Goal: Information Seeking & Learning: Compare options

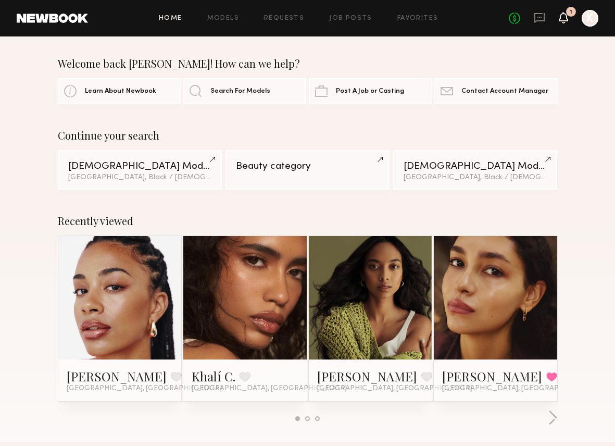
click at [565, 19] on icon at bounding box center [563, 17] width 8 height 7
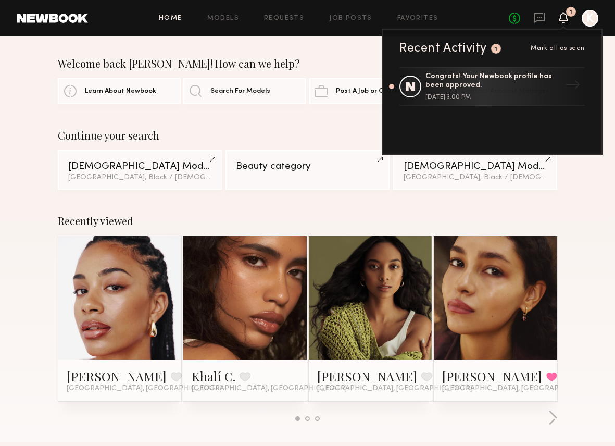
click at [486, 13] on div "Home Models Requests Job Posts Favorites Sign Out No fees up to $5,000 1 Recent…" at bounding box center [343, 18] width 510 height 17
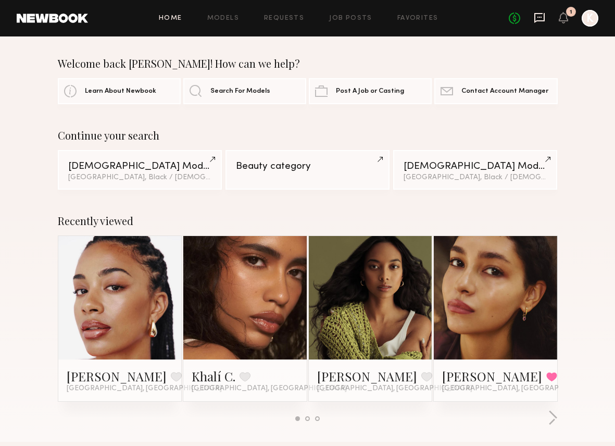
click at [539, 19] on icon at bounding box center [539, 17] width 11 height 11
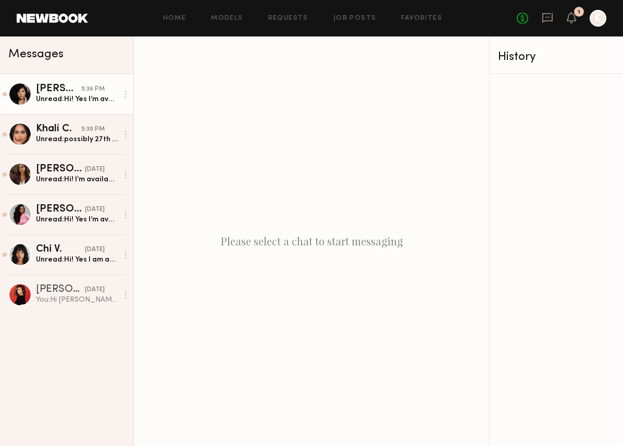
click at [63, 97] on div "Unread: Hi! Yes I’m available for those days" at bounding box center [77, 99] width 82 height 10
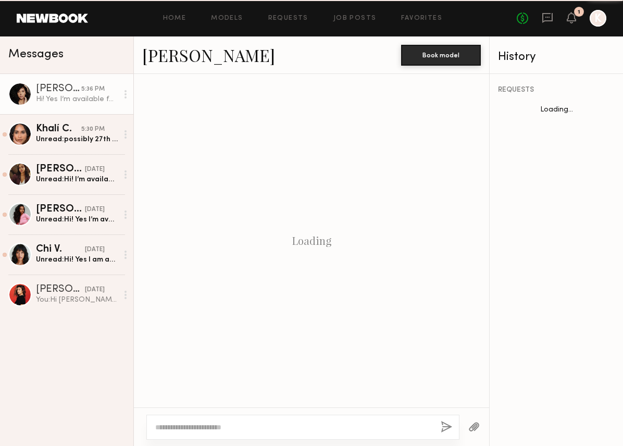
scroll to position [343, 0]
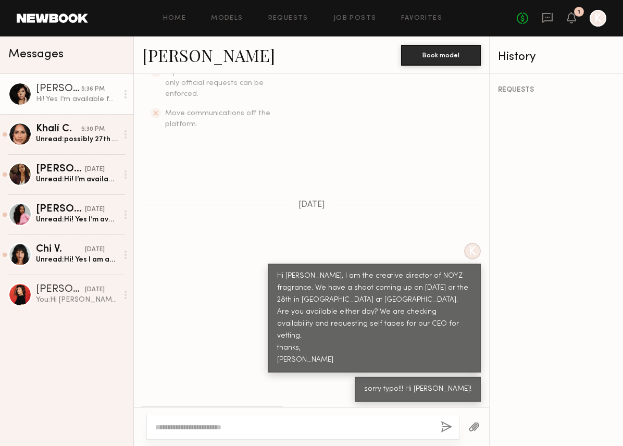
click at [287, 419] on div at bounding box center [302, 426] width 313 height 25
click at [261, 423] on textarea at bounding box center [293, 427] width 277 height 10
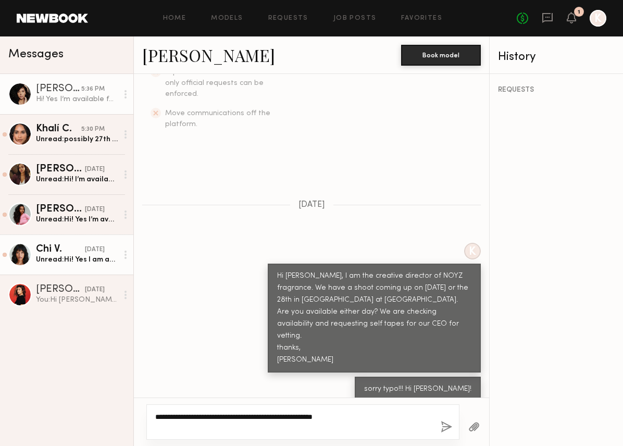
type textarea "**********"
click at [74, 256] on div "Unread: Hi! Yes I am available but I am now based in NYC." at bounding box center [77, 260] width 82 height 10
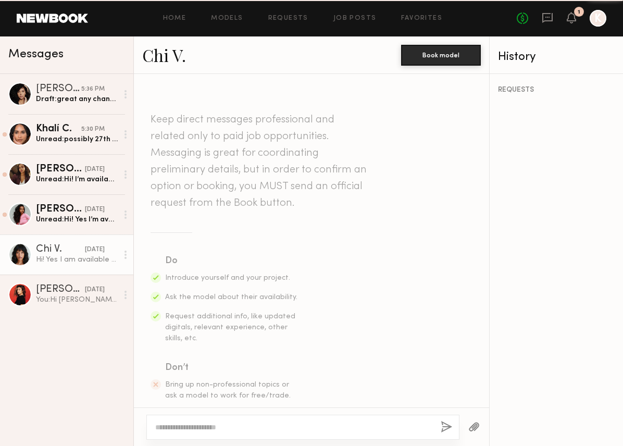
scroll to position [366, 0]
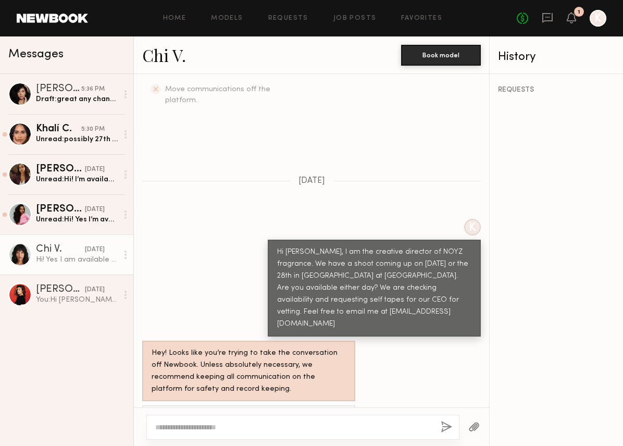
click at [210, 425] on textarea at bounding box center [293, 427] width 277 height 10
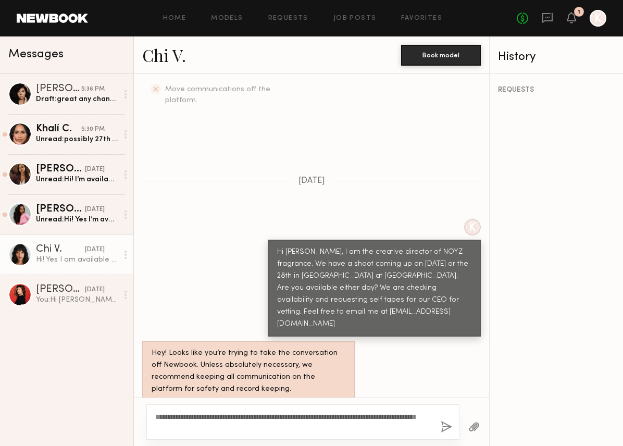
type textarea "**********"
click at [448, 429] on button "button" at bounding box center [445, 427] width 11 height 13
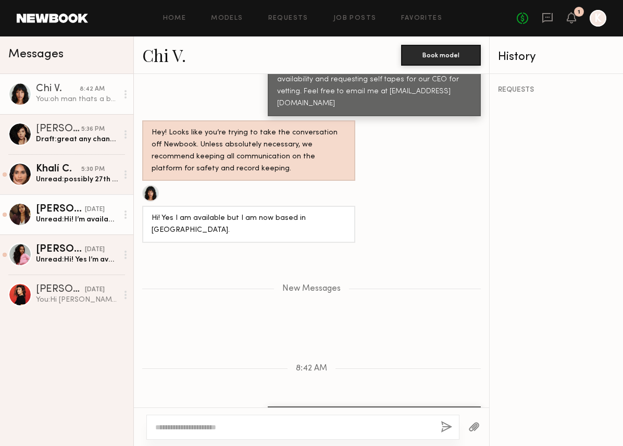
click at [78, 219] on div "Unread: Hi! I’m available on the 28th" at bounding box center [77, 219] width 82 height 10
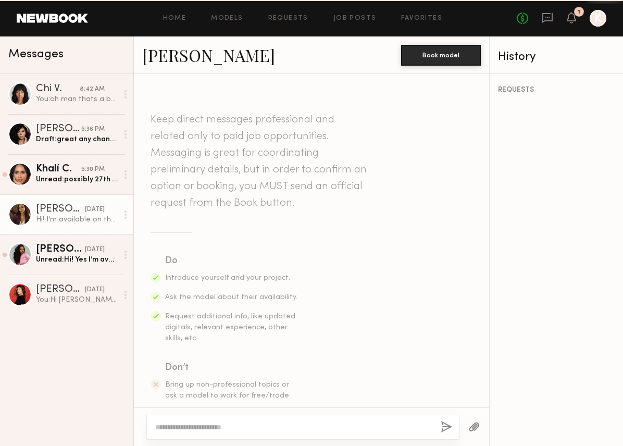
scroll to position [325, 0]
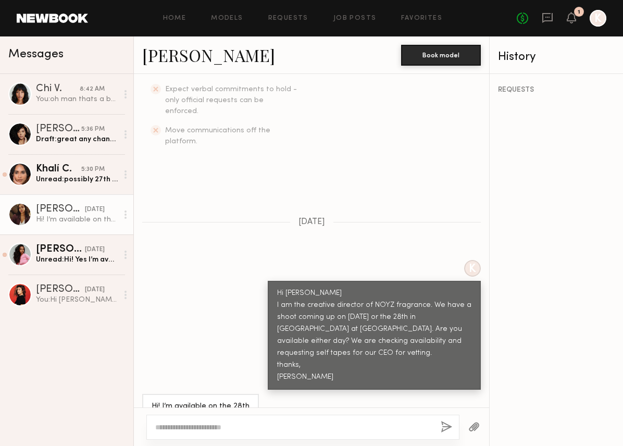
click at [199, 429] on textarea at bounding box center [293, 427] width 277 height 10
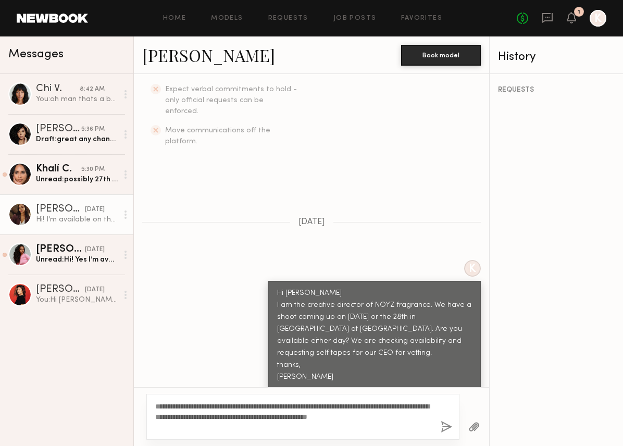
type textarea "**********"
click at [445, 424] on button "button" at bounding box center [445, 427] width 11 height 13
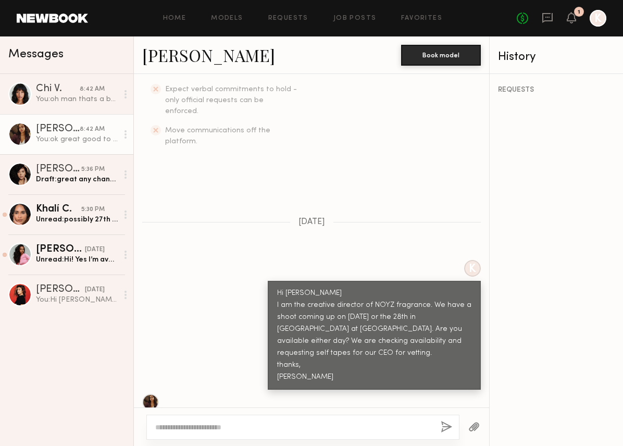
scroll to position [558, 0]
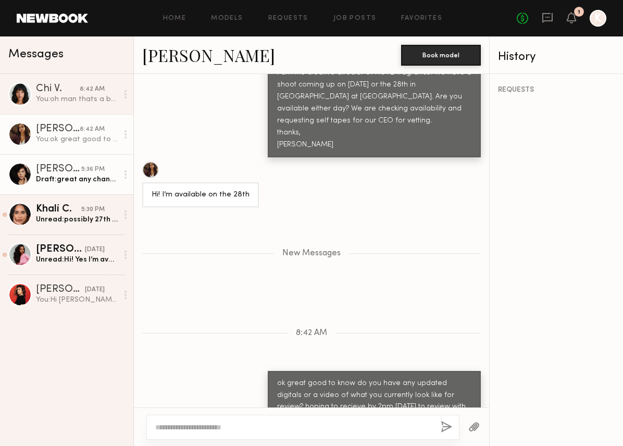
click at [52, 174] on div "Draft: great any chance you could send updated digitals or videos?" at bounding box center [77, 179] width 82 height 10
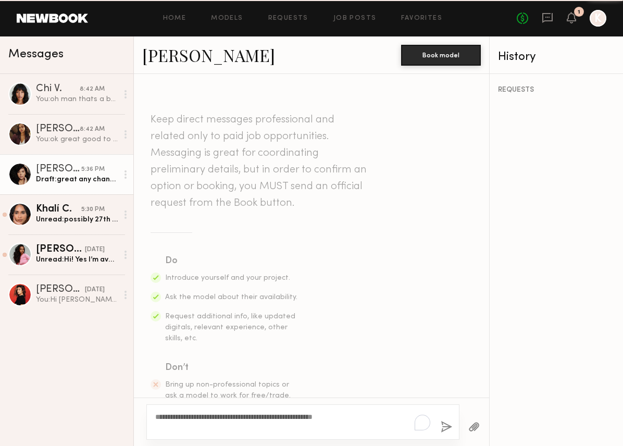
scroll to position [343, 0]
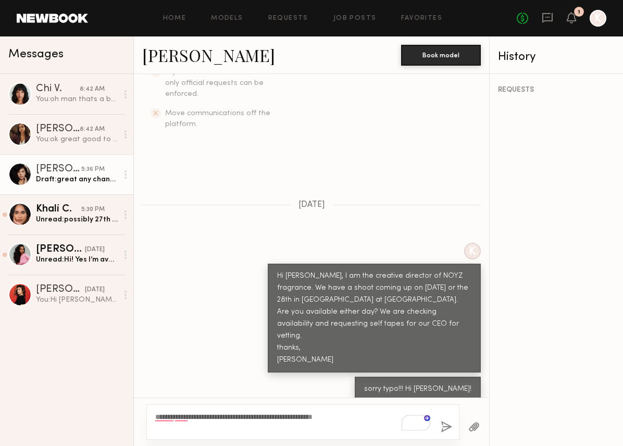
click at [368, 416] on textarea "**********" at bounding box center [293, 421] width 277 height 21
click at [449, 426] on button "button" at bounding box center [445, 427] width 11 height 13
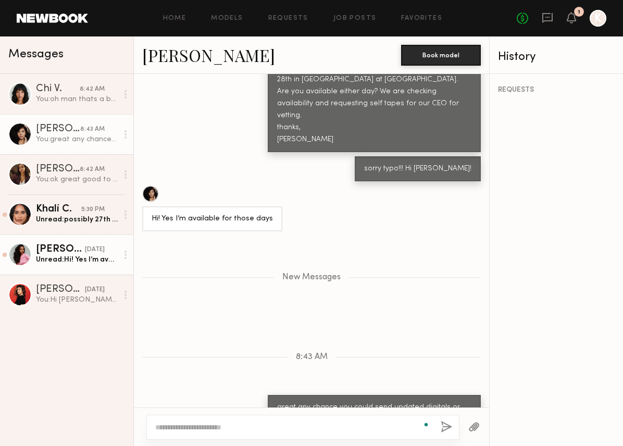
click at [78, 258] on div "Unread: Hi! Yes I’m available:)" at bounding box center [77, 260] width 82 height 10
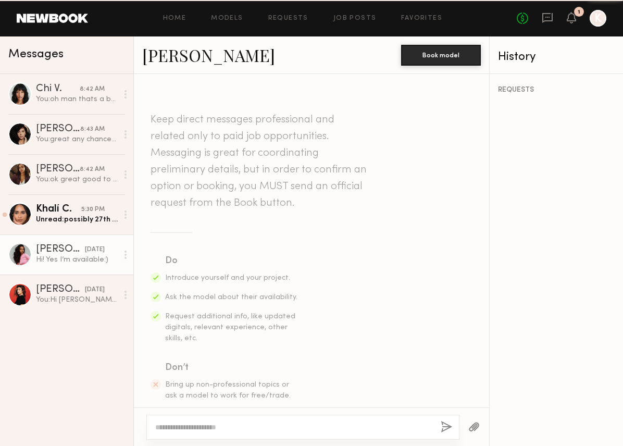
scroll to position [325, 0]
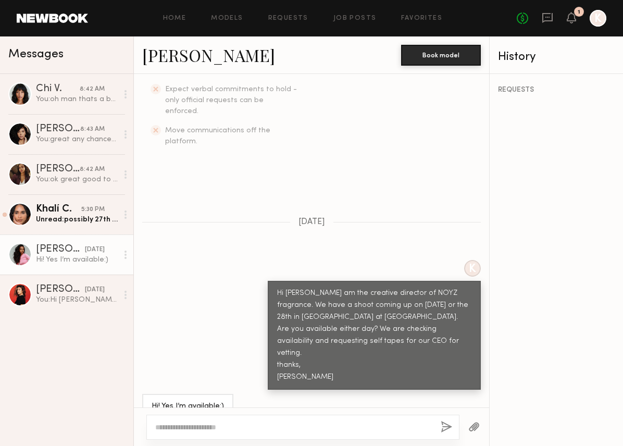
click at [184, 428] on textarea at bounding box center [293, 427] width 277 height 10
click at [473, 426] on button "button" at bounding box center [473, 427] width 11 height 13
click at [402, 426] on textarea "**********" at bounding box center [293, 427] width 277 height 10
click at [393, 429] on textarea "**********" at bounding box center [293, 427] width 277 height 10
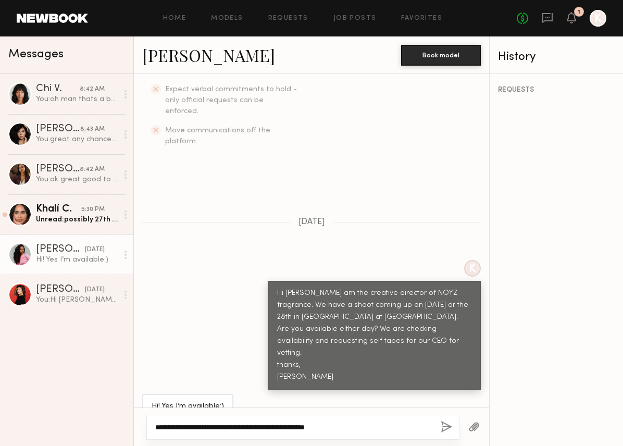
type textarea "**********"
click at [447, 427] on button "button" at bounding box center [445, 427] width 11 height 13
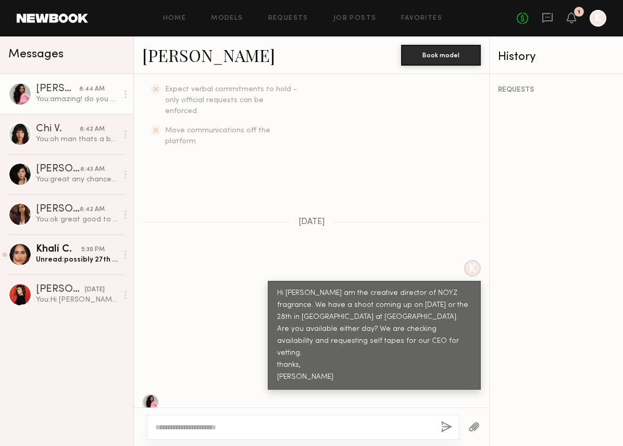
scroll to position [534, 0]
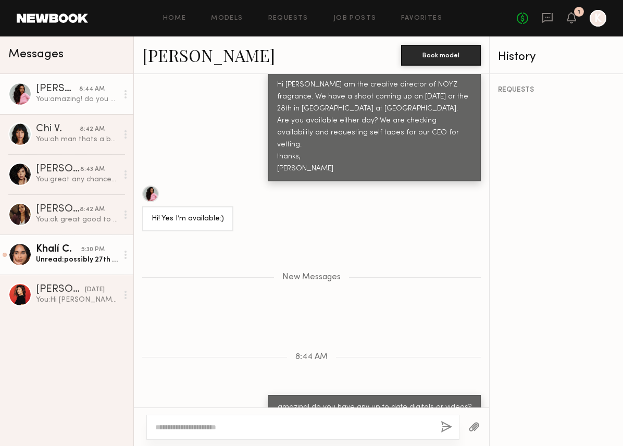
click at [49, 257] on div "Unread: possibly 27th as well" at bounding box center [77, 260] width 82 height 10
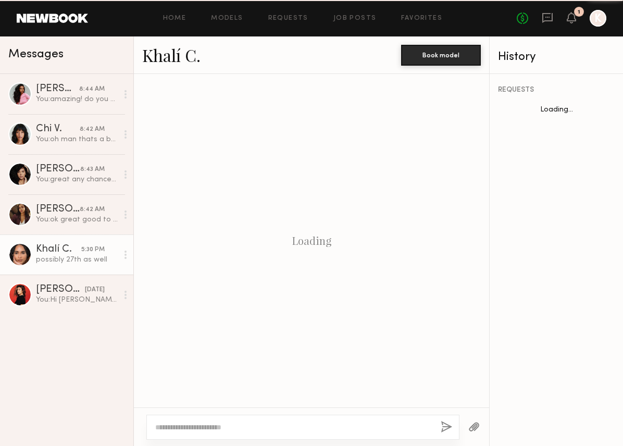
scroll to position [363, 0]
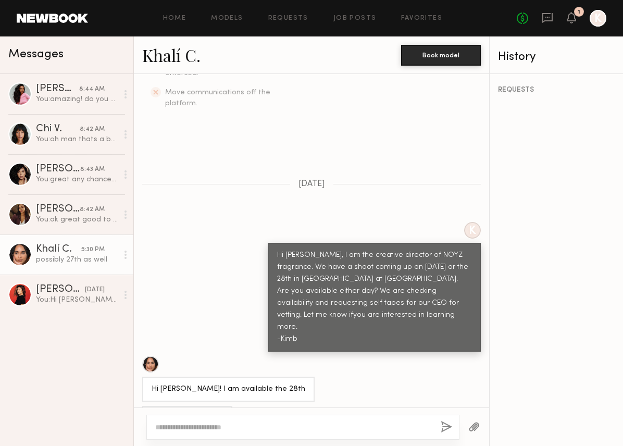
click at [180, 426] on textarea at bounding box center [293, 427] width 277 height 10
type textarea "**********"
click at [446, 429] on button "button" at bounding box center [445, 427] width 11 height 13
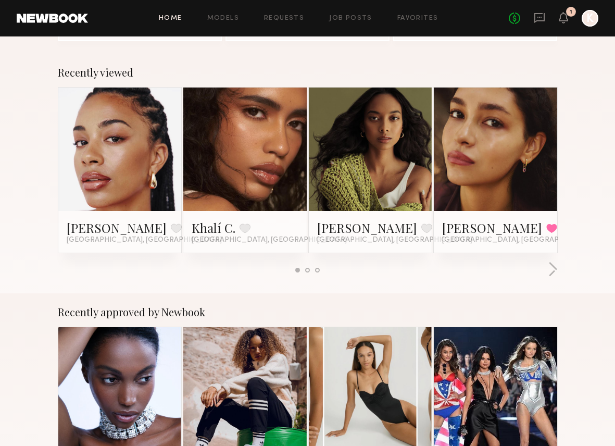
scroll to position [149, 0]
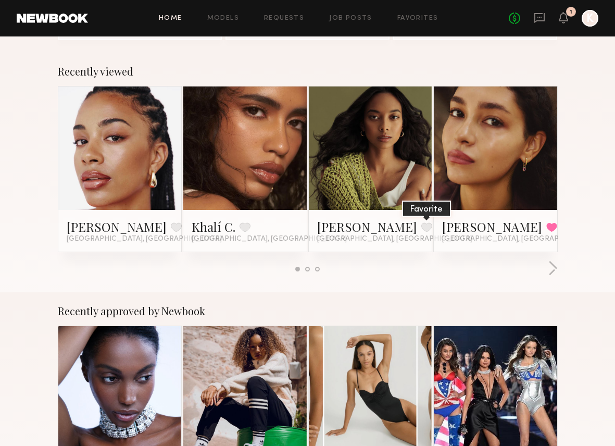
click at [421, 227] on button at bounding box center [426, 226] width 11 height 9
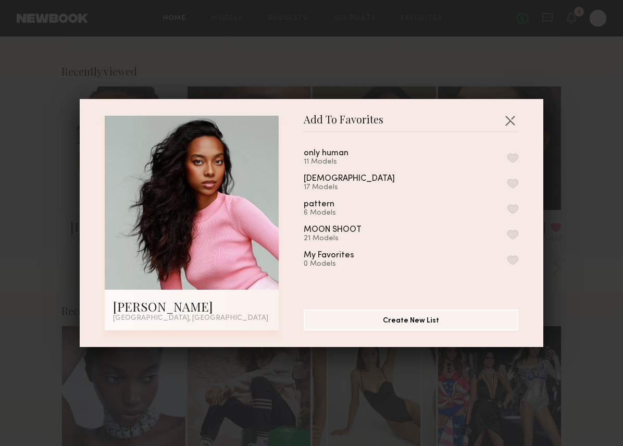
click at [507, 180] on button "button" at bounding box center [512, 183] width 11 height 9
click at [552, 163] on div "Add To Favorites [PERSON_NAME] [GEOGRAPHIC_DATA], [GEOGRAPHIC_DATA] Add To Favo…" at bounding box center [311, 223] width 623 height 446
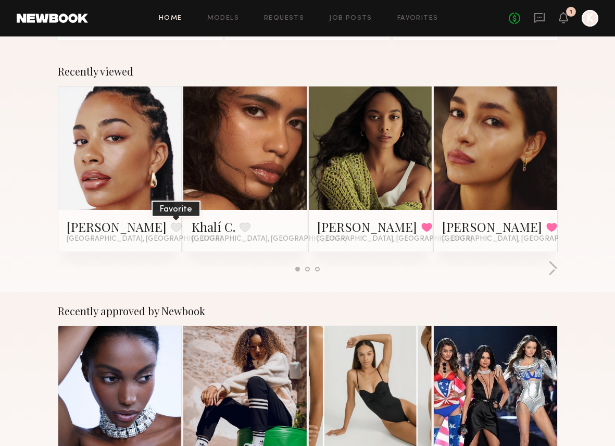
click at [171, 224] on button at bounding box center [176, 226] width 11 height 9
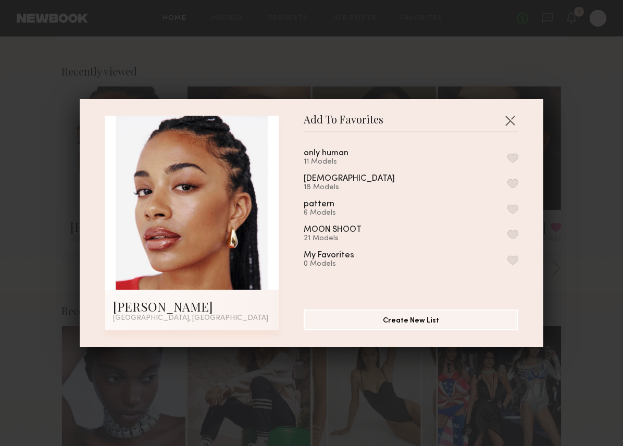
click at [507, 179] on button "button" at bounding box center [512, 183] width 11 height 9
click at [505, 121] on button "button" at bounding box center [509, 120] width 17 height 17
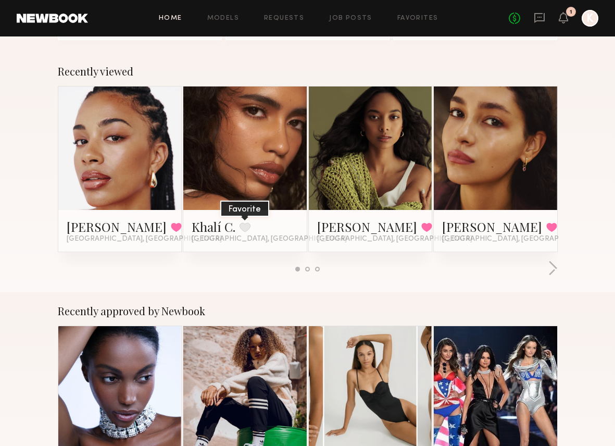
click at [246, 228] on button at bounding box center [244, 226] width 11 height 9
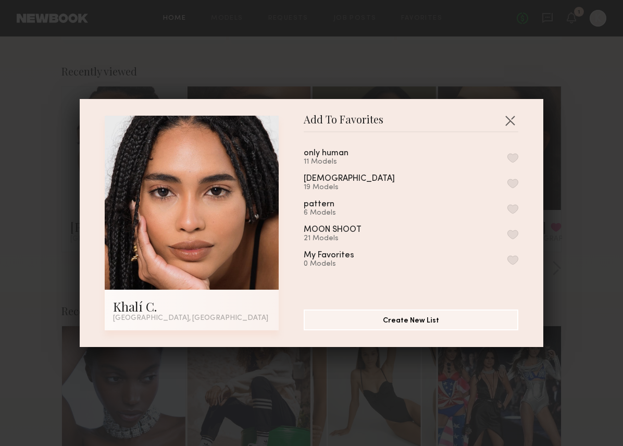
drag, startPoint x: 507, startPoint y: 178, endPoint x: 470, endPoint y: 181, distance: 37.6
click at [507, 178] on div "only human 11 Models noyz 19 Models pattern 6 Models MOON SHOOT 21 Models My Fa…" at bounding box center [416, 217] width 225 height 152
click at [507, 182] on button "button" at bounding box center [512, 183] width 11 height 9
click at [504, 115] on button "button" at bounding box center [509, 120] width 17 height 17
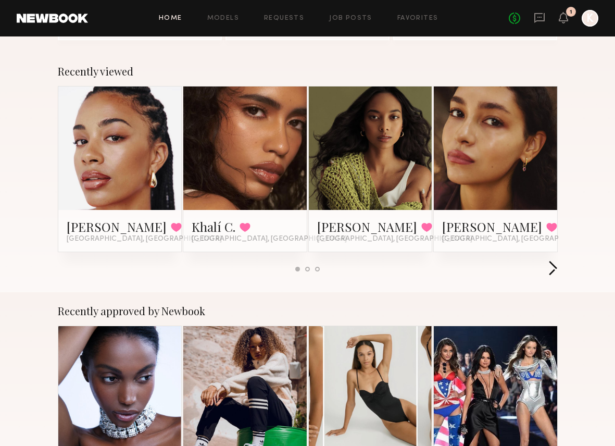
click at [552, 267] on button "button" at bounding box center [553, 268] width 10 height 17
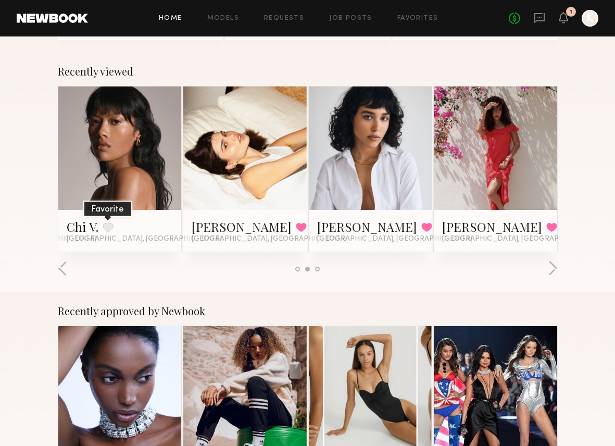
click at [106, 229] on button at bounding box center [108, 226] width 11 height 9
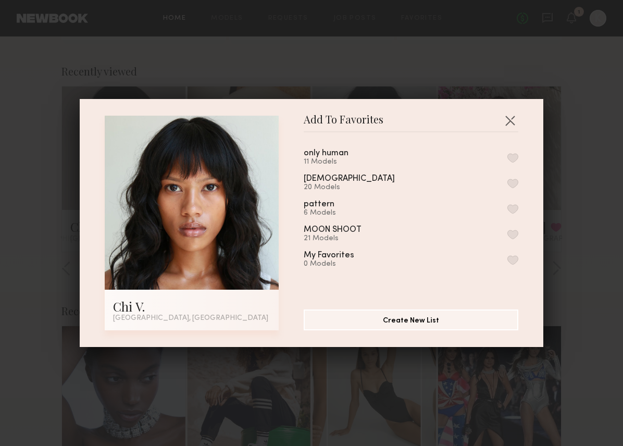
click at [507, 180] on button "button" at bounding box center [512, 183] width 11 height 9
click at [574, 269] on div "Add To Favorites Chi V. [GEOGRAPHIC_DATA], [GEOGRAPHIC_DATA] Add To Favorites o…" at bounding box center [311, 223] width 623 height 446
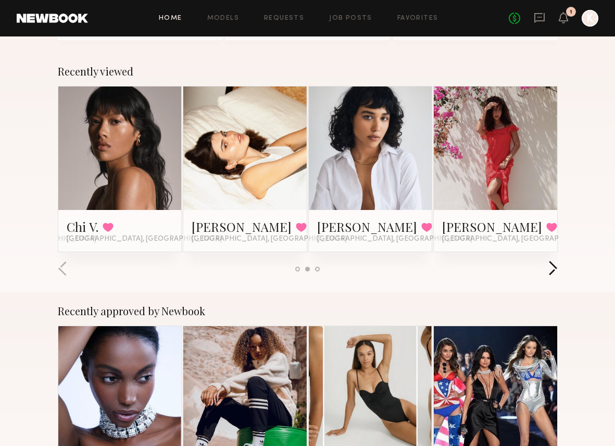
click at [555, 269] on button "button" at bounding box center [553, 268] width 10 height 17
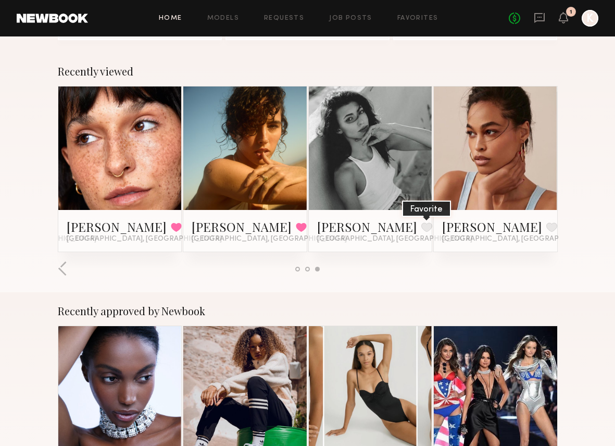
click at [421, 226] on button at bounding box center [426, 226] width 11 height 9
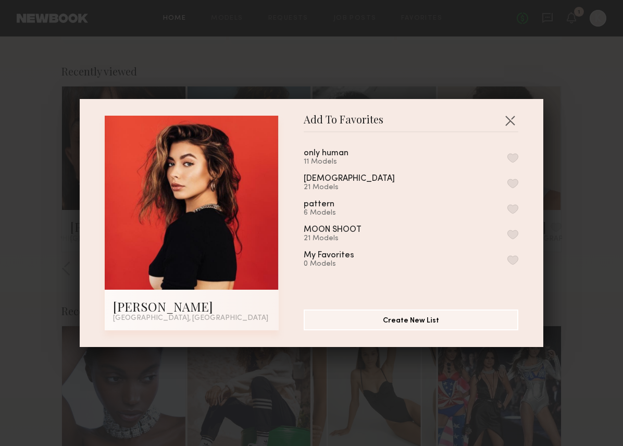
click at [507, 179] on button "button" at bounding box center [512, 183] width 11 height 9
click at [562, 282] on div "Add To Favorites [PERSON_NAME] [GEOGRAPHIC_DATA], [GEOGRAPHIC_DATA] Add To Favo…" at bounding box center [311, 223] width 623 height 446
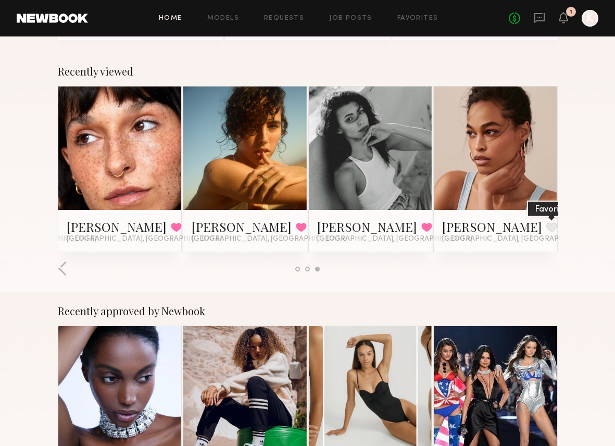
click at [546, 229] on button at bounding box center [551, 226] width 11 height 9
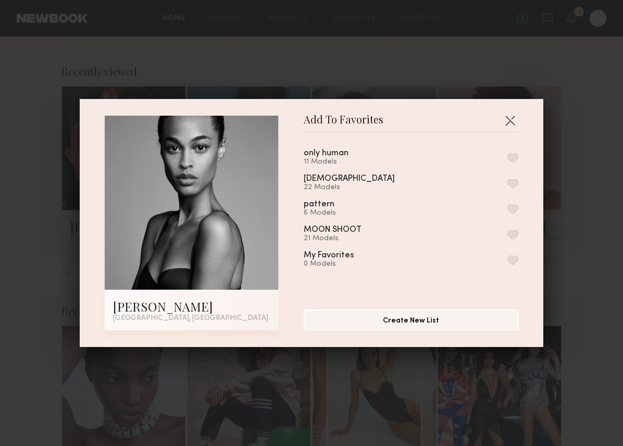
click at [507, 180] on button "button" at bounding box center [512, 183] width 11 height 9
click at [555, 265] on div "Add To Favorites [PERSON_NAME] [GEOGRAPHIC_DATA], [GEOGRAPHIC_DATA] Add To Favo…" at bounding box center [311, 223] width 623 height 446
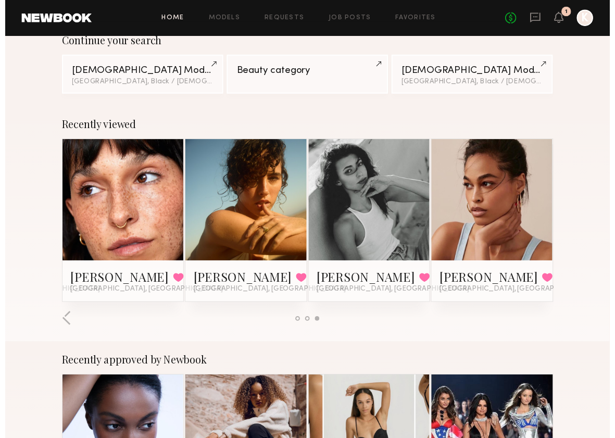
scroll to position [0, 0]
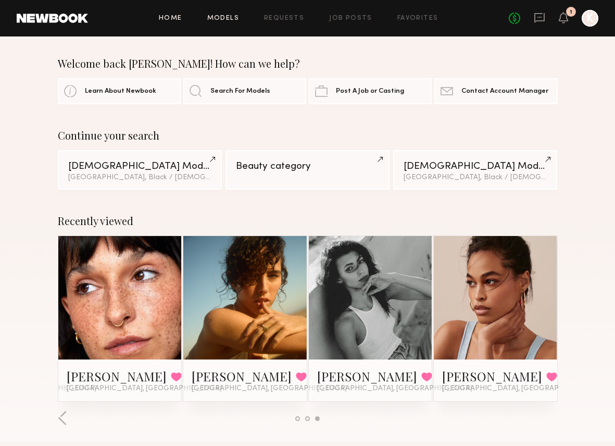
click at [223, 17] on link "Models" at bounding box center [223, 18] width 32 height 7
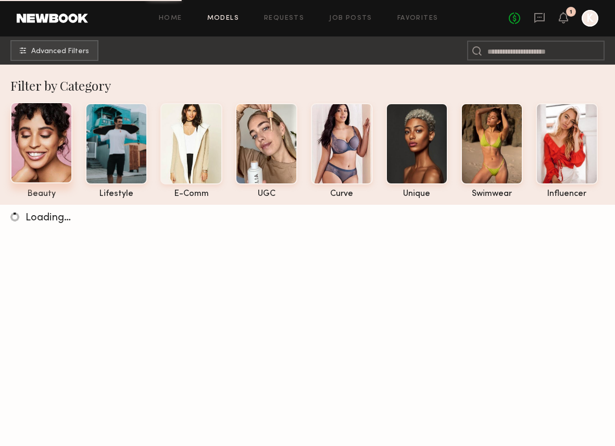
click at [55, 147] on div at bounding box center [41, 142] width 62 height 81
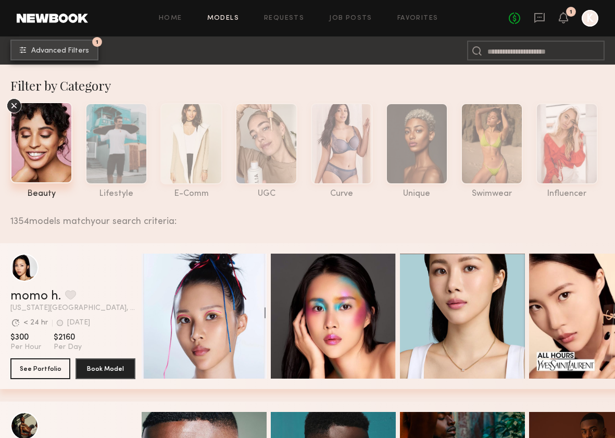
click at [62, 52] on span "Advanced Filters" at bounding box center [60, 50] width 58 height 7
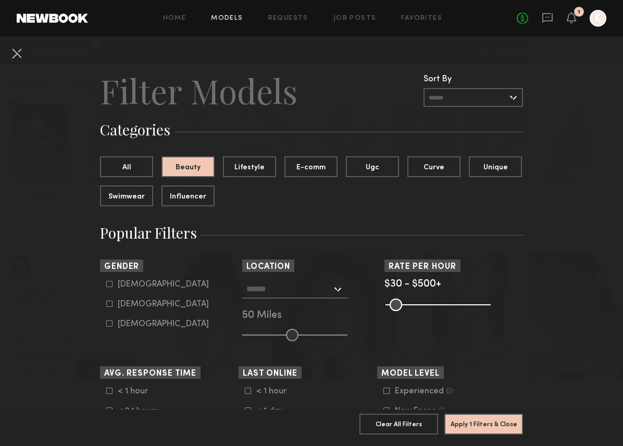
click at [107, 306] on icon at bounding box center [109, 303] width 6 height 6
type input "**"
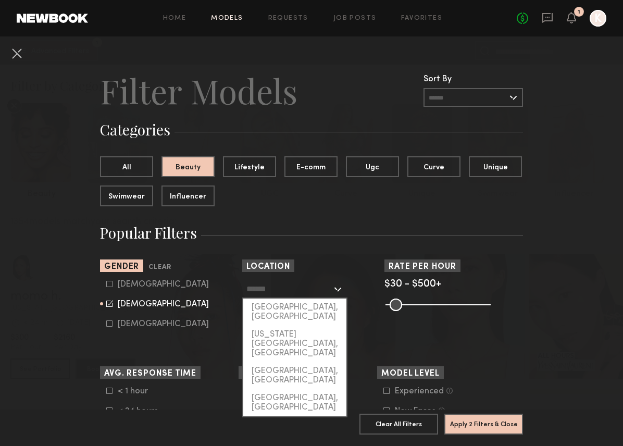
click at [320, 296] on input "text" at bounding box center [288, 289] width 85 height 18
click at [298, 310] on div "[GEOGRAPHIC_DATA], [GEOGRAPHIC_DATA]" at bounding box center [294, 311] width 103 height 27
type input "**********"
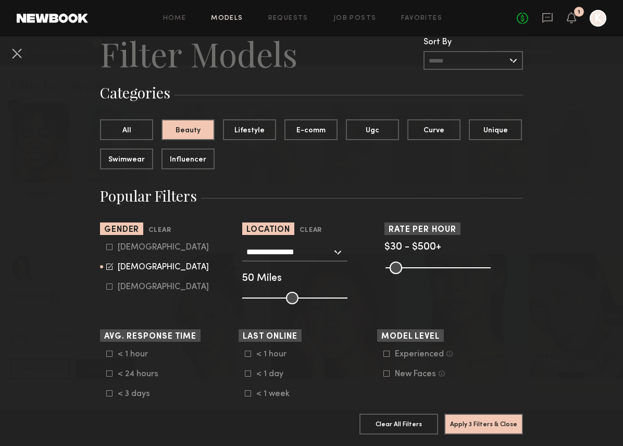
scroll to position [39, 0]
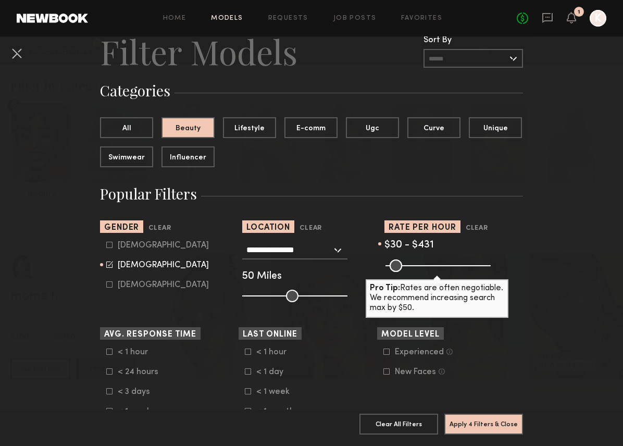
type input "***"
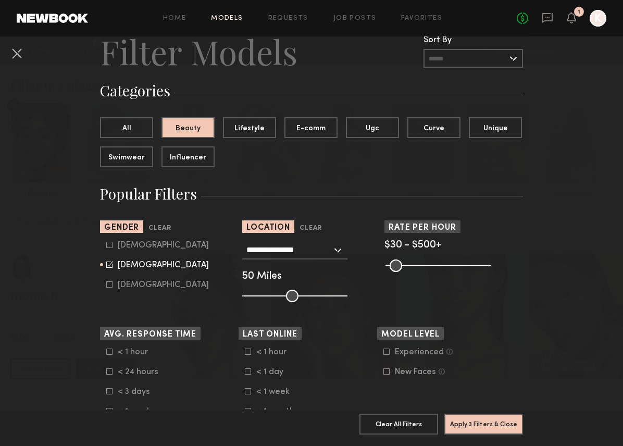
drag, startPoint x: 480, startPoint y: 268, endPoint x: 506, endPoint y: 266, distance: 26.1
click at [499, 266] on div "Pro Tip: Rates are often negotiable. We recommend increasing search max by $50." at bounding box center [453, 264] width 138 height 12
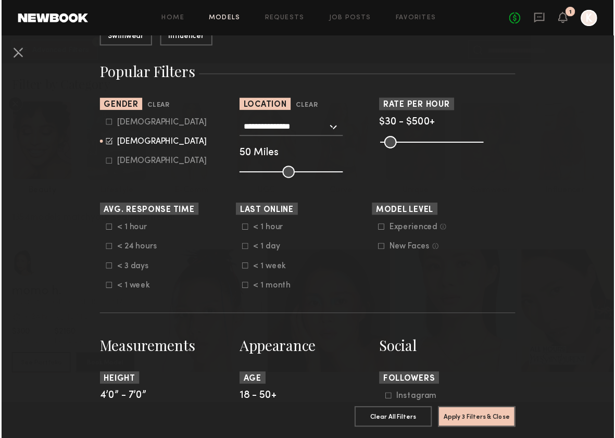
scroll to position [163, 0]
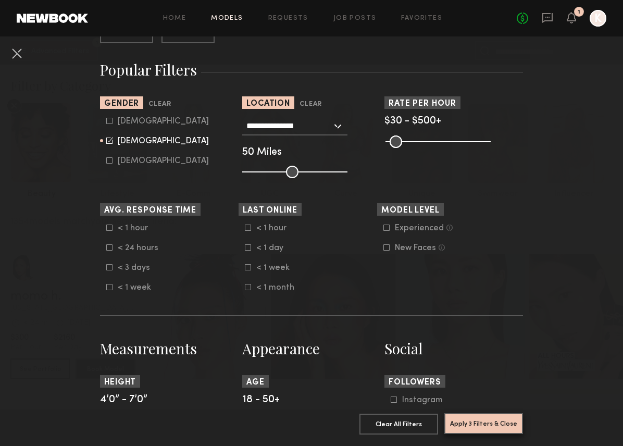
click at [482, 413] on button "Apply 3 Filters & Close" at bounding box center [483, 423] width 79 height 21
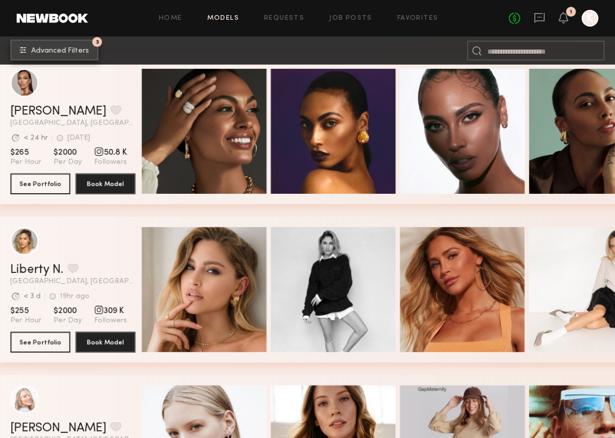
scroll to position [3739, 0]
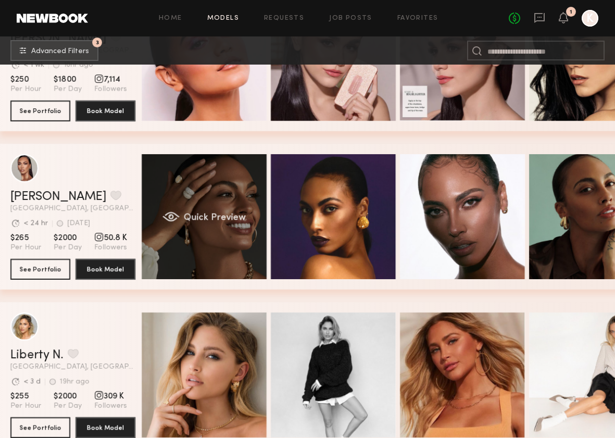
click at [236, 261] on div "Quick Preview" at bounding box center [204, 216] width 125 height 125
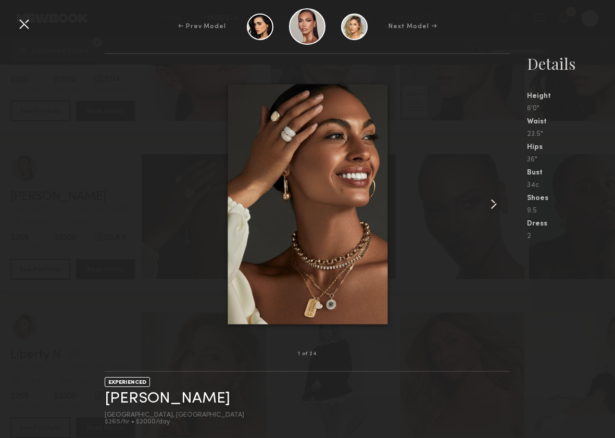
click at [492, 202] on common-icon at bounding box center [493, 204] width 17 height 17
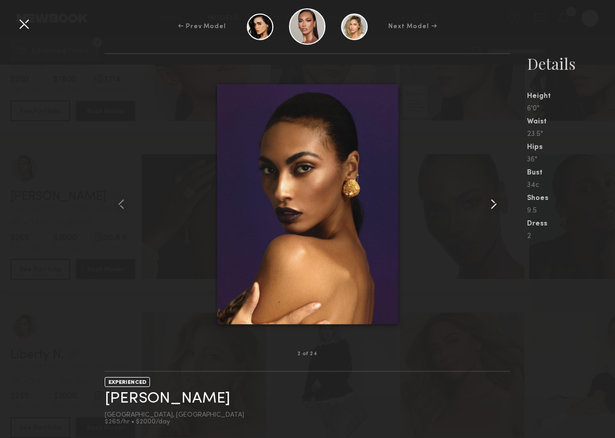
click at [492, 202] on common-icon at bounding box center [493, 204] width 17 height 17
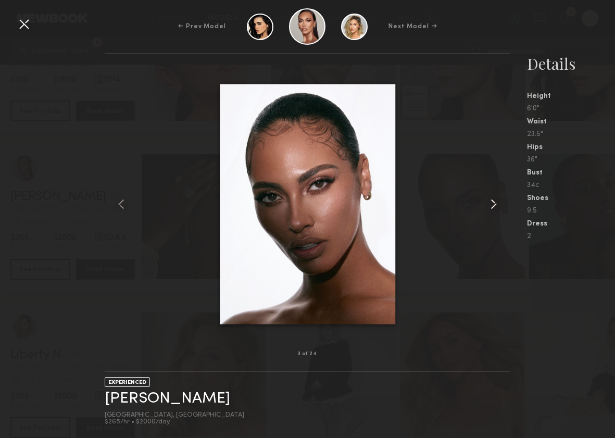
click at [492, 202] on common-icon at bounding box center [493, 204] width 17 height 17
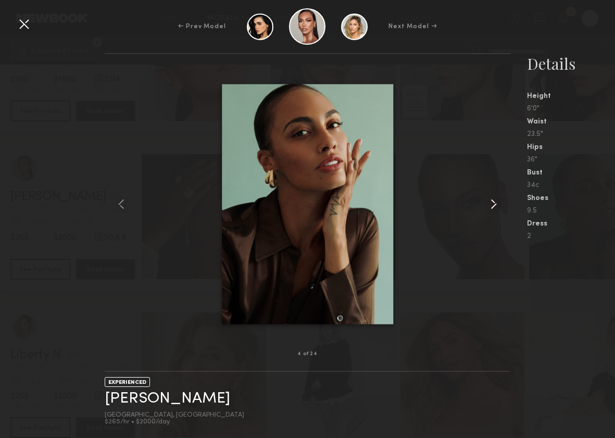
click at [492, 202] on common-icon at bounding box center [493, 204] width 17 height 17
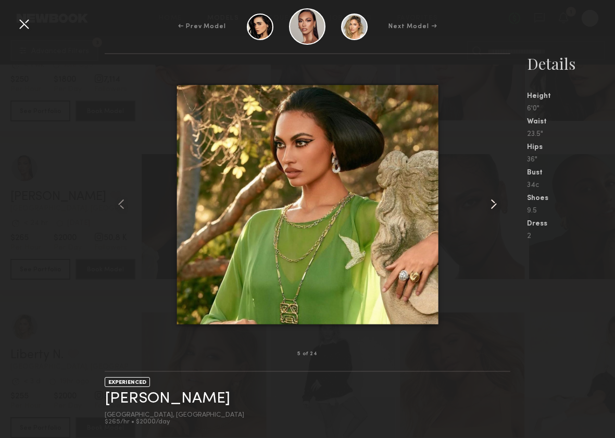
click at [492, 202] on common-icon at bounding box center [493, 204] width 17 height 17
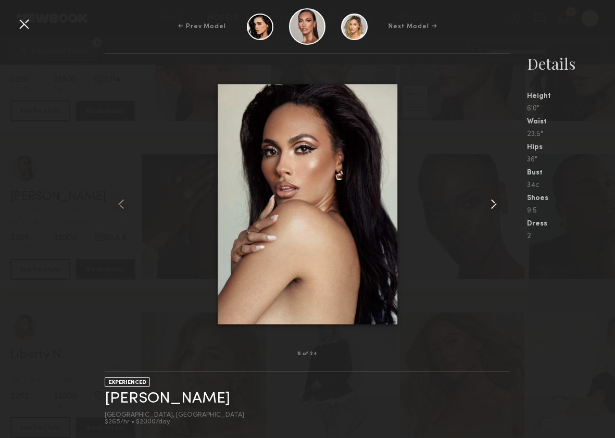
click at [492, 202] on common-icon at bounding box center [493, 204] width 17 height 17
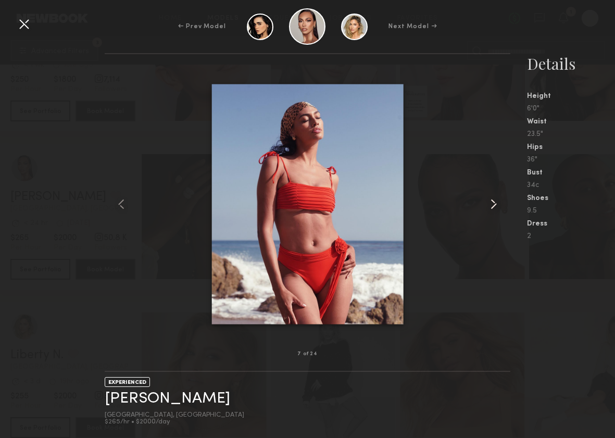
click at [492, 202] on common-icon at bounding box center [493, 204] width 17 height 17
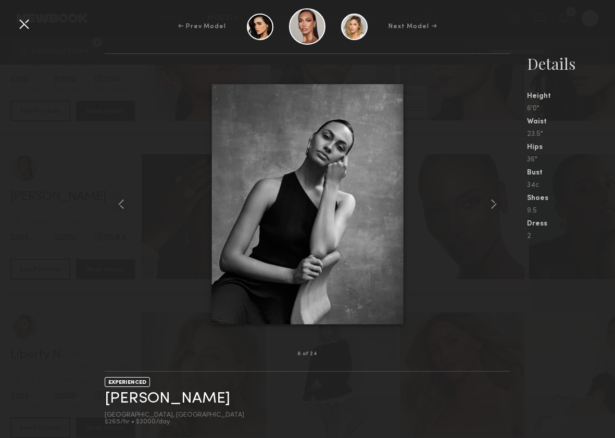
click at [17, 27] on div at bounding box center [24, 24] width 17 height 17
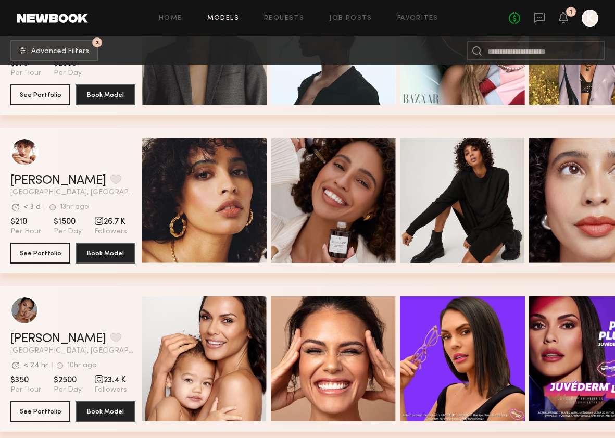
scroll to position [6769, 0]
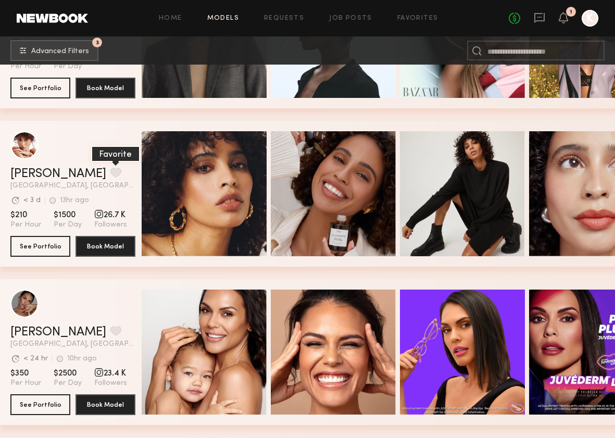
click at [110, 171] on button "grid" at bounding box center [115, 172] width 11 height 9
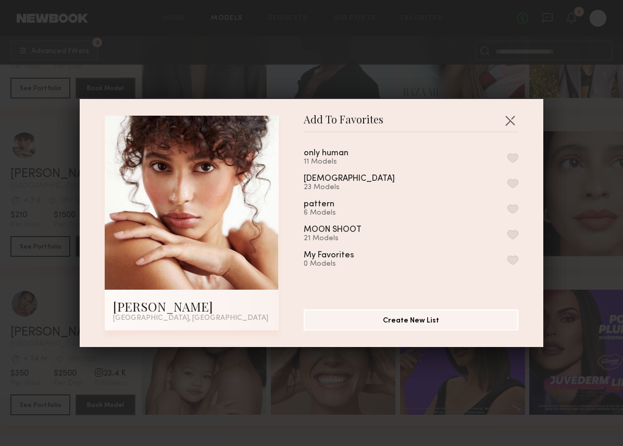
click at [507, 179] on button "button" at bounding box center [512, 183] width 11 height 9
click at [505, 118] on button "button" at bounding box center [509, 120] width 17 height 17
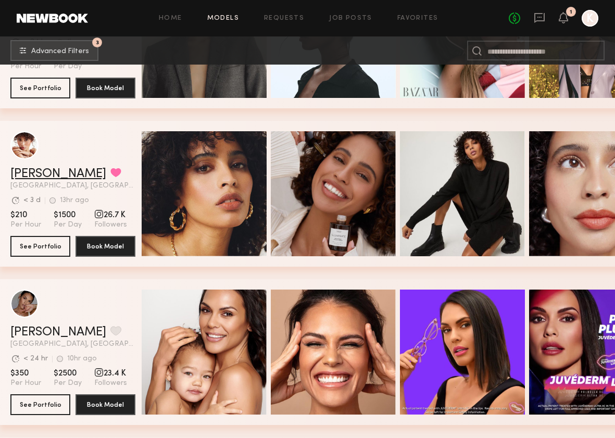
click at [20, 173] on link "[PERSON_NAME]" at bounding box center [58, 174] width 96 height 12
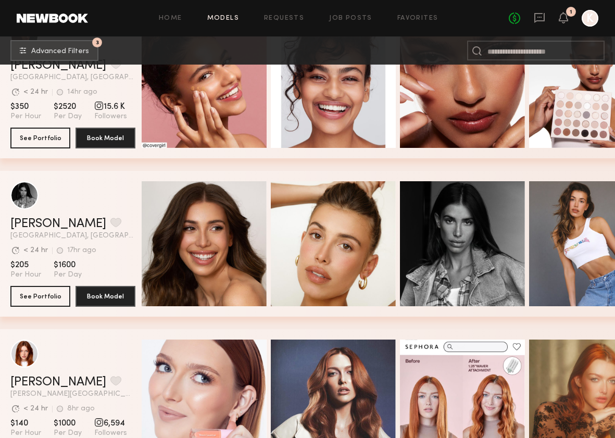
scroll to position [7420, 0]
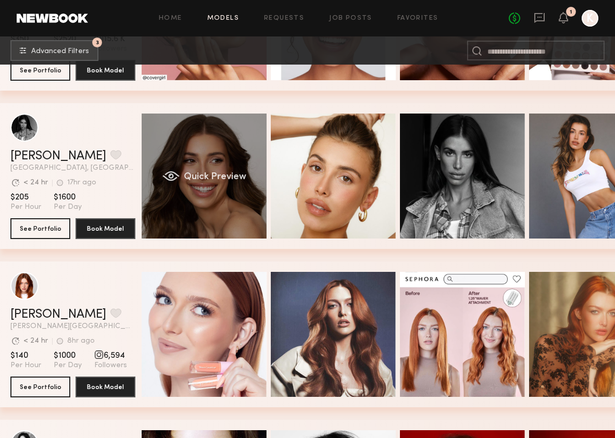
click at [201, 162] on div "Quick Preview" at bounding box center [204, 175] width 125 height 125
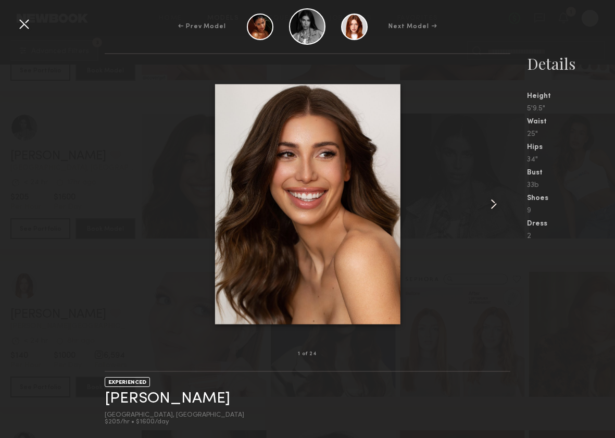
click at [496, 204] on common-icon at bounding box center [493, 204] width 17 height 17
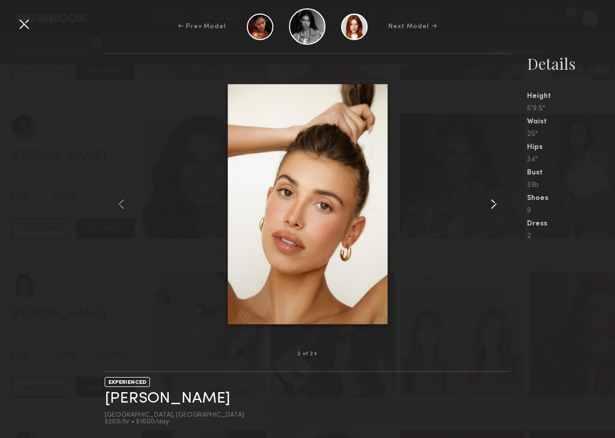
click at [495, 206] on common-icon at bounding box center [493, 204] width 17 height 17
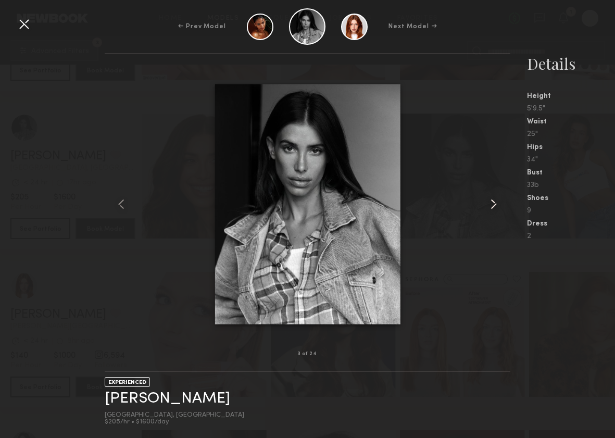
click at [495, 206] on common-icon at bounding box center [493, 204] width 17 height 17
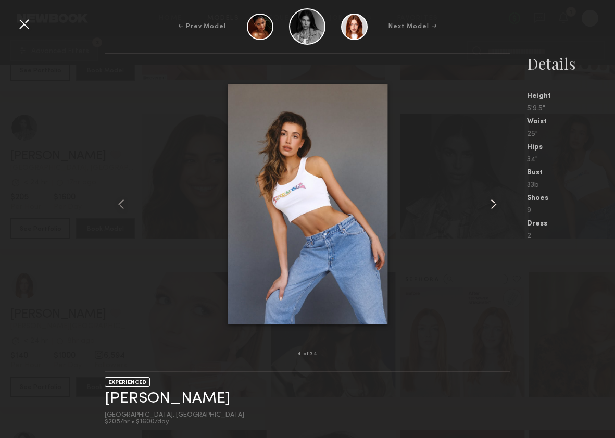
click at [494, 207] on common-icon at bounding box center [493, 204] width 17 height 17
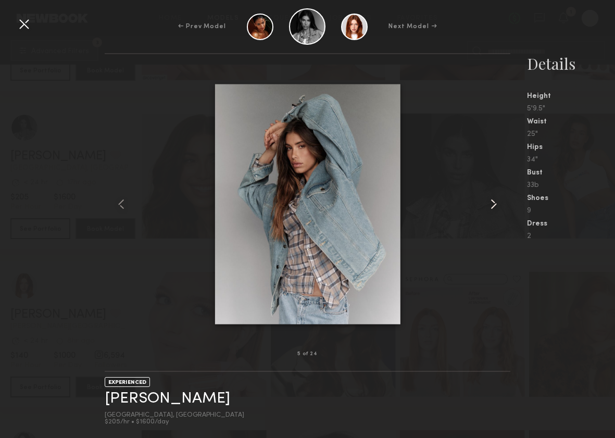
click at [494, 207] on common-icon at bounding box center [493, 204] width 17 height 17
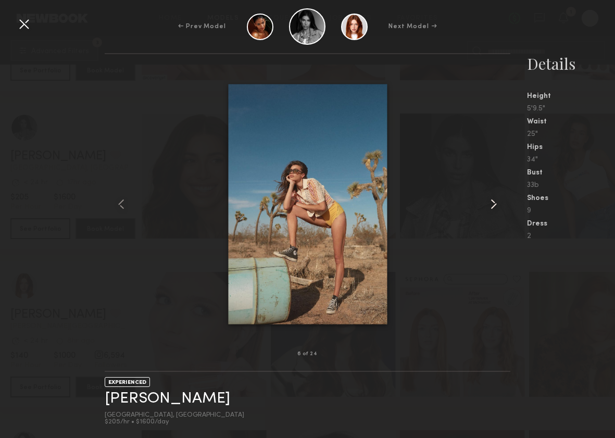
click at [494, 208] on common-icon at bounding box center [493, 204] width 17 height 17
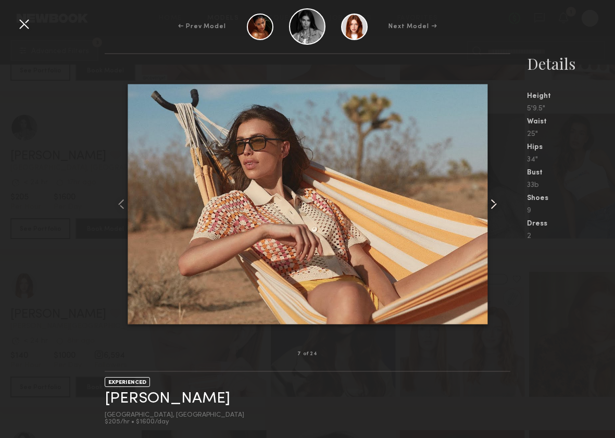
click at [494, 208] on common-icon at bounding box center [493, 204] width 17 height 17
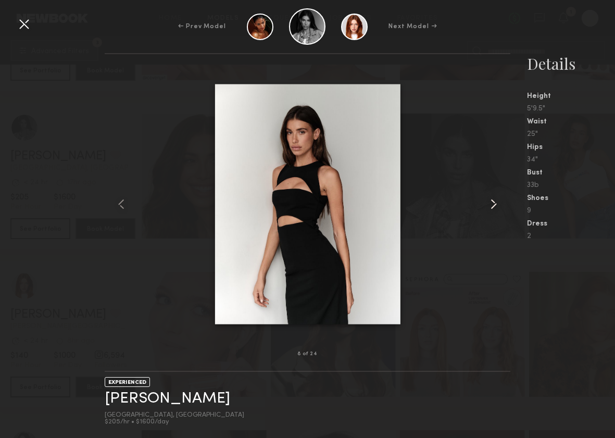
click at [494, 209] on common-icon at bounding box center [493, 204] width 17 height 17
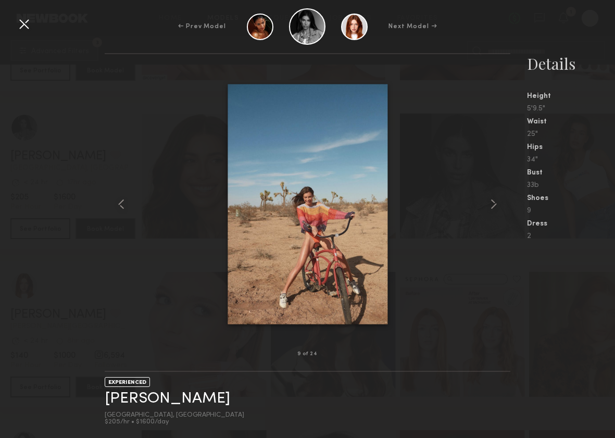
click at [24, 27] on div at bounding box center [24, 24] width 17 height 17
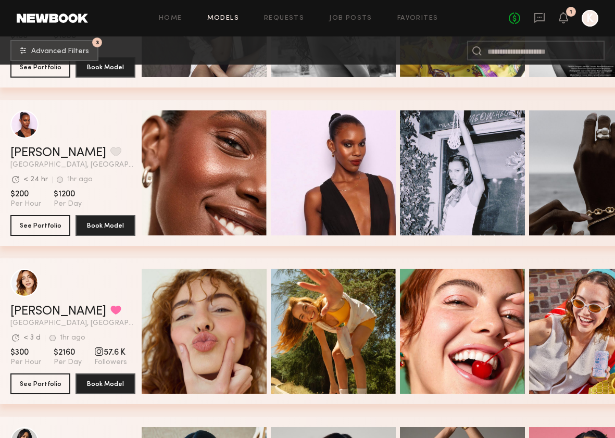
scroll to position [8049, 0]
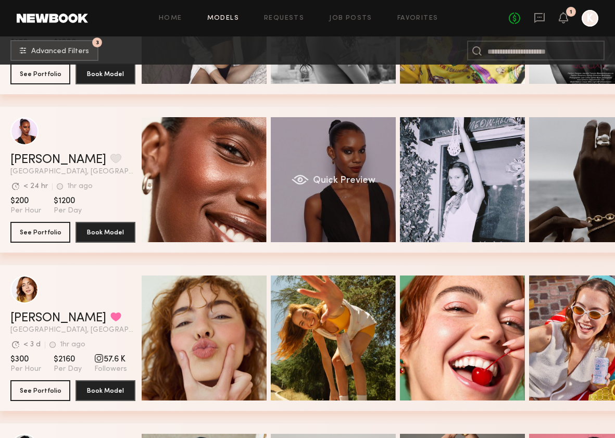
click at [335, 182] on span "Quick Preview" at bounding box center [344, 180] width 62 height 9
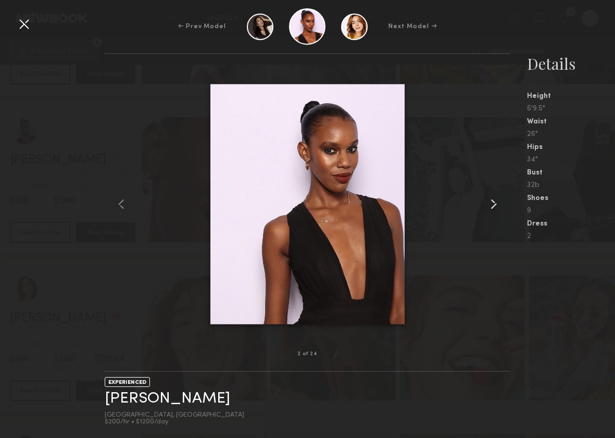
click at [491, 206] on common-icon at bounding box center [493, 204] width 17 height 17
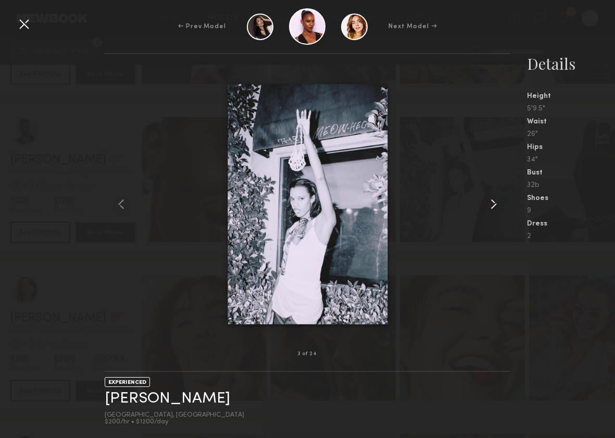
click at [491, 206] on common-icon at bounding box center [493, 204] width 17 height 17
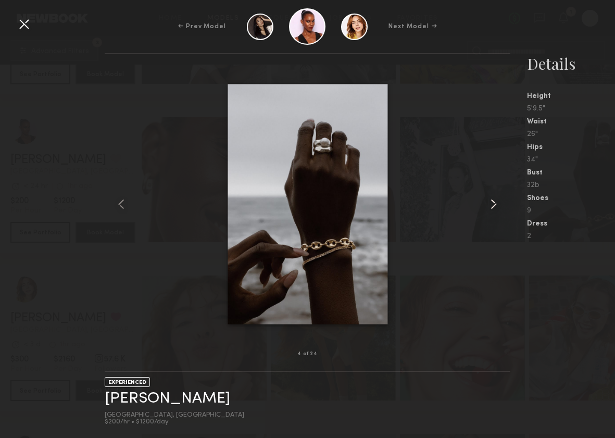
click at [494, 208] on common-icon at bounding box center [493, 204] width 17 height 17
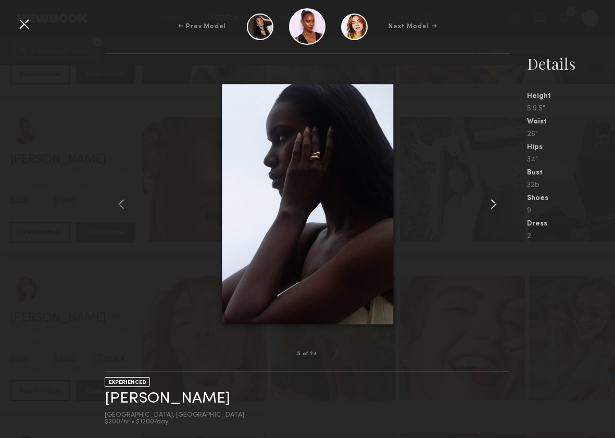
click at [494, 208] on common-icon at bounding box center [493, 204] width 17 height 17
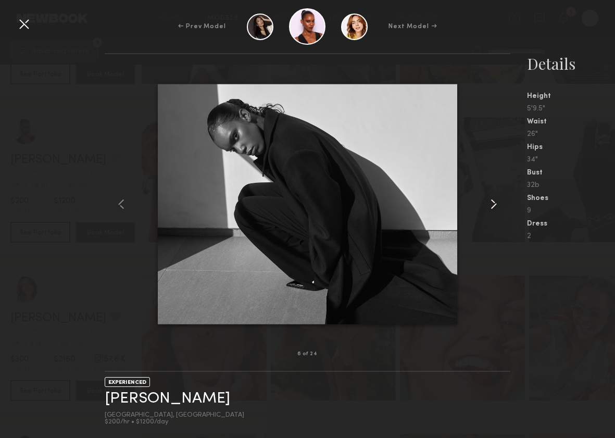
click at [495, 208] on common-icon at bounding box center [493, 204] width 17 height 17
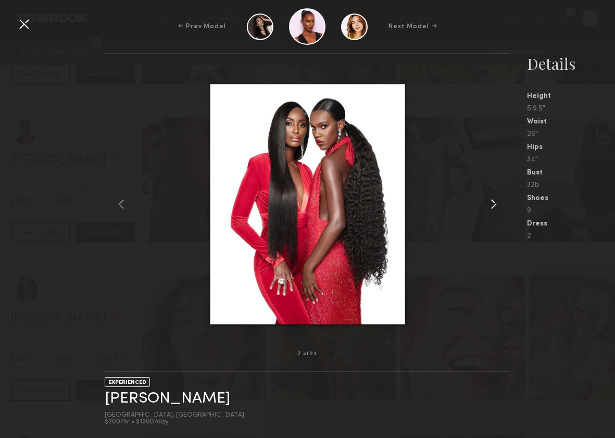
click at [497, 209] on common-icon at bounding box center [493, 204] width 17 height 17
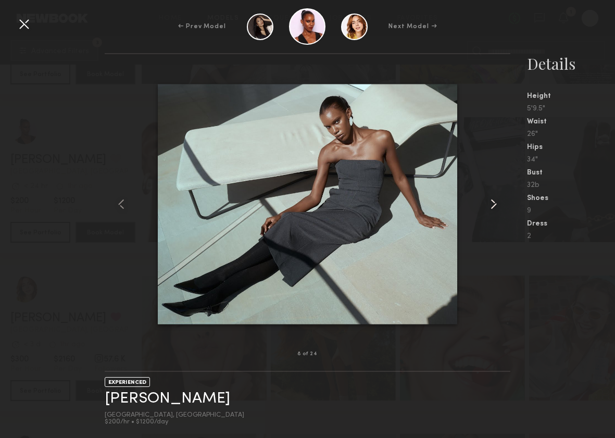
click at [497, 209] on common-icon at bounding box center [493, 204] width 17 height 17
click at [498, 210] on common-icon at bounding box center [493, 204] width 17 height 17
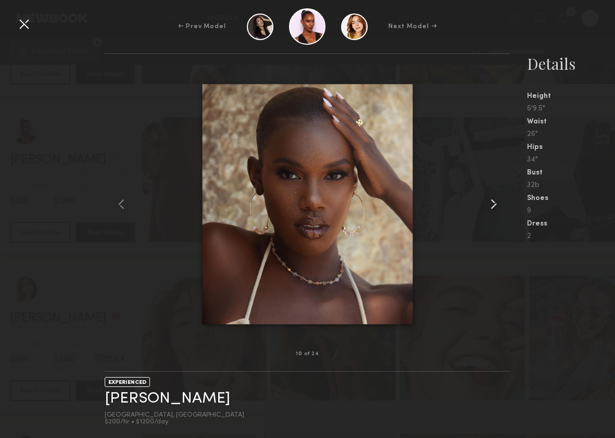
click at [500, 211] on common-icon at bounding box center [493, 204] width 17 height 17
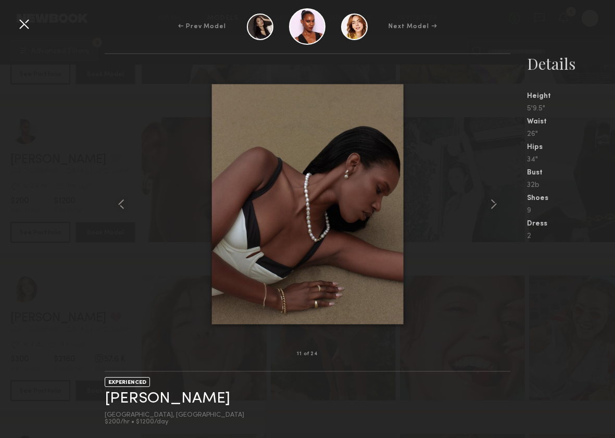
click at [27, 21] on div at bounding box center [24, 24] width 17 height 17
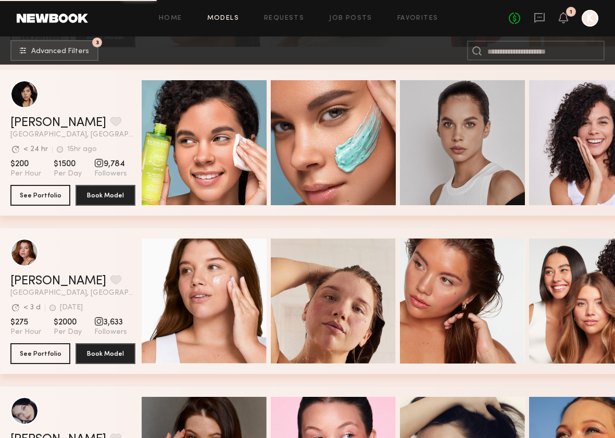
scroll to position [8878, 0]
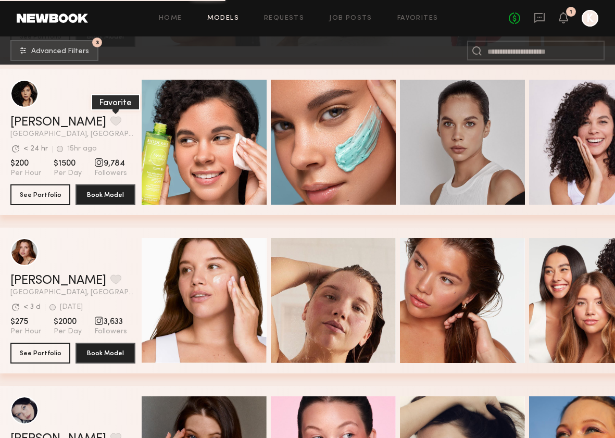
click at [110, 122] on button "grid" at bounding box center [115, 120] width 11 height 9
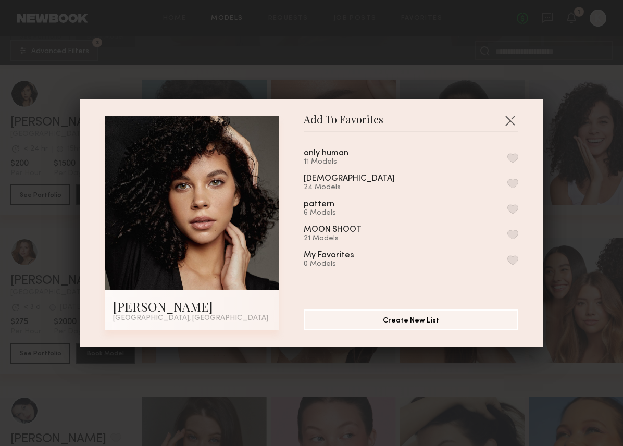
click at [507, 184] on button "button" at bounding box center [512, 183] width 11 height 9
click at [505, 120] on button "button" at bounding box center [509, 120] width 17 height 17
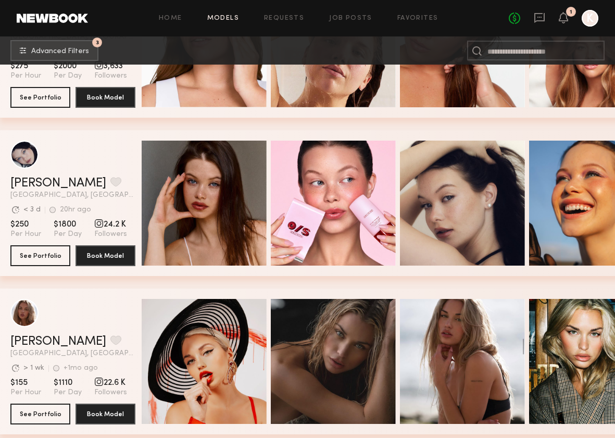
scroll to position [9313, 0]
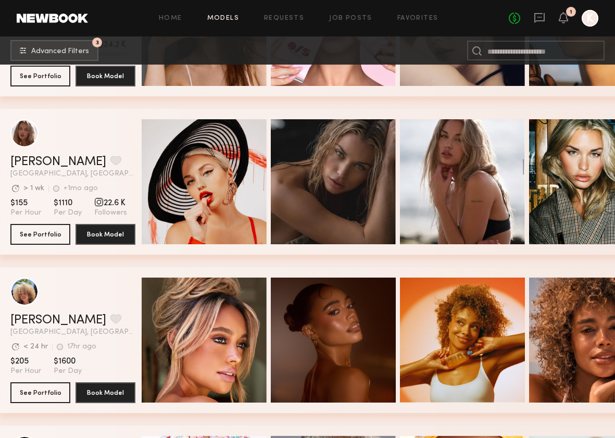
click at [404, 109] on div "Quick Preview Quick Preview Quick Preview Quick Preview" at bounding box center [382, 182] width 481 height 146
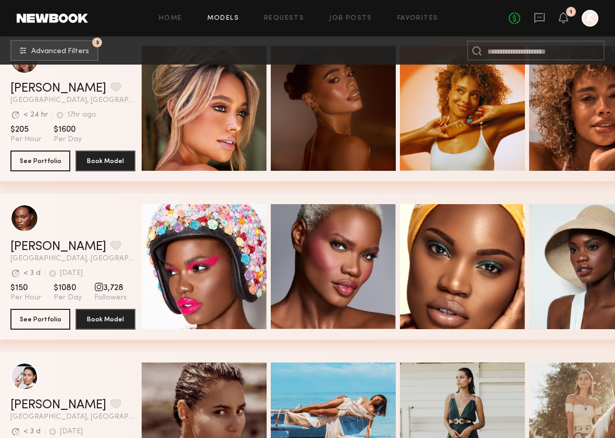
scroll to position [9510, 0]
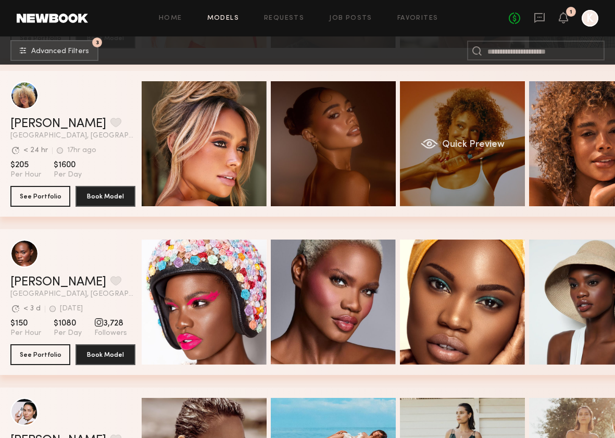
click at [428, 121] on div "Quick Preview" at bounding box center [462, 143] width 125 height 125
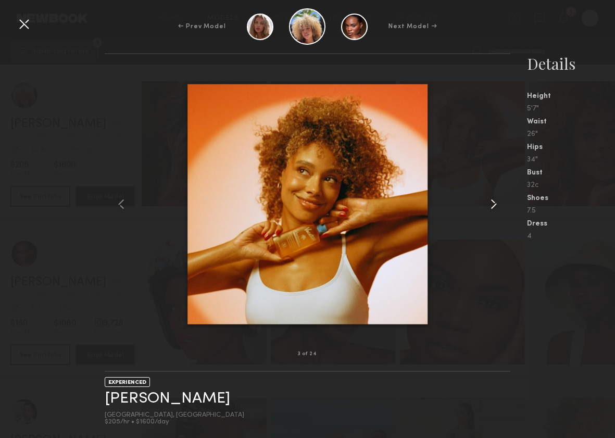
click at [489, 199] on common-icon at bounding box center [493, 204] width 17 height 17
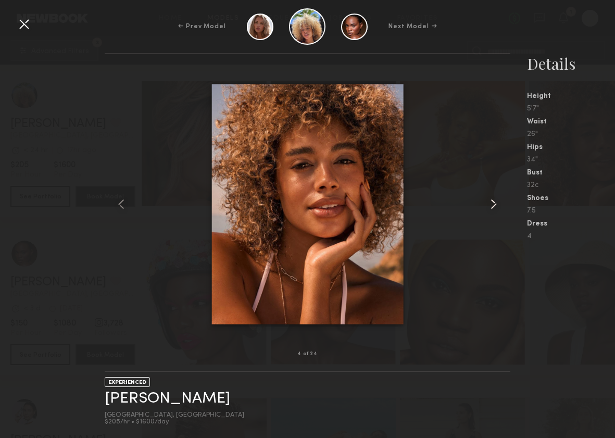
click at [489, 199] on common-icon at bounding box center [493, 204] width 17 height 17
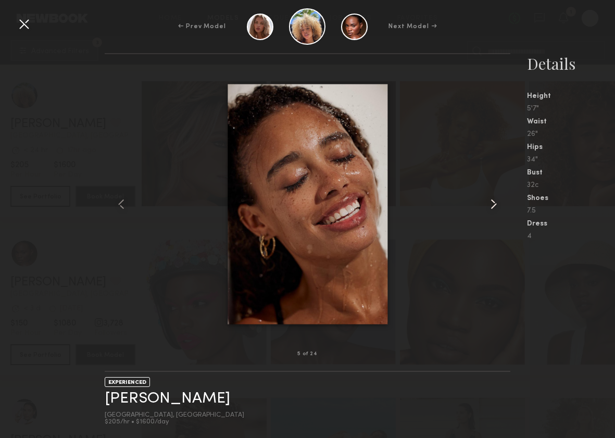
click at [489, 199] on common-icon at bounding box center [493, 204] width 17 height 17
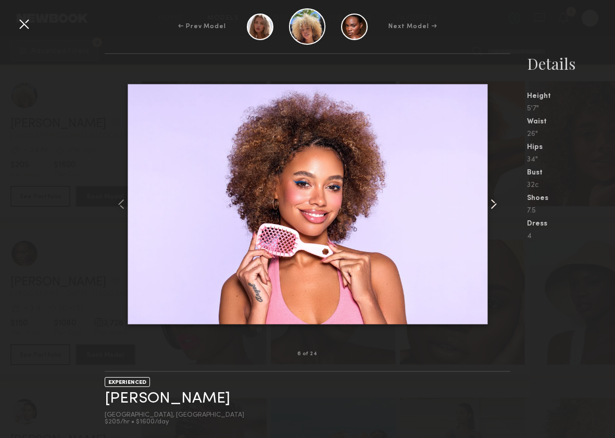
click at [489, 199] on common-icon at bounding box center [493, 204] width 17 height 17
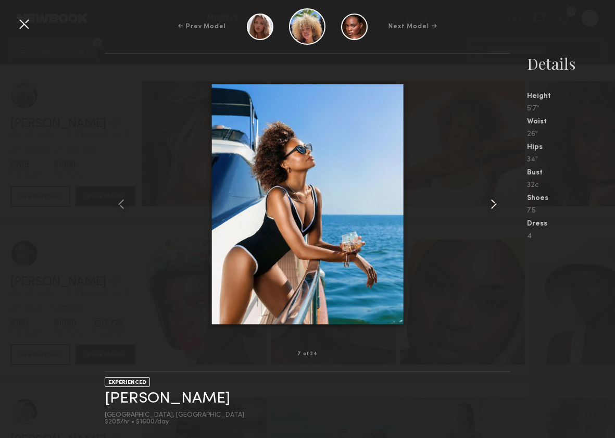
click at [489, 199] on common-icon at bounding box center [493, 204] width 17 height 17
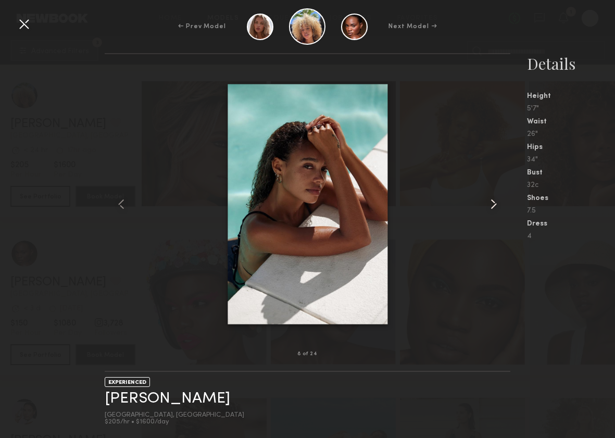
click at [489, 199] on common-icon at bounding box center [493, 204] width 17 height 17
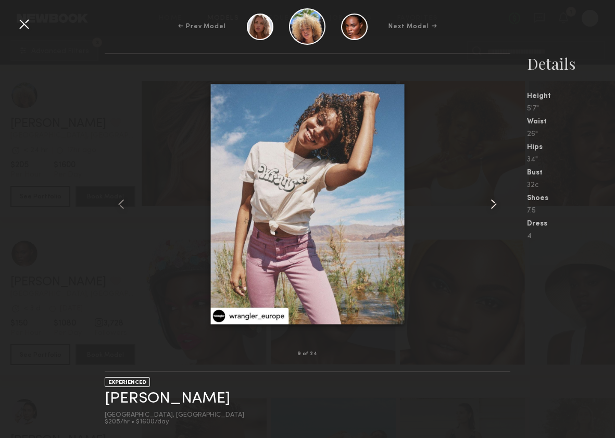
click at [489, 199] on common-icon at bounding box center [493, 204] width 17 height 17
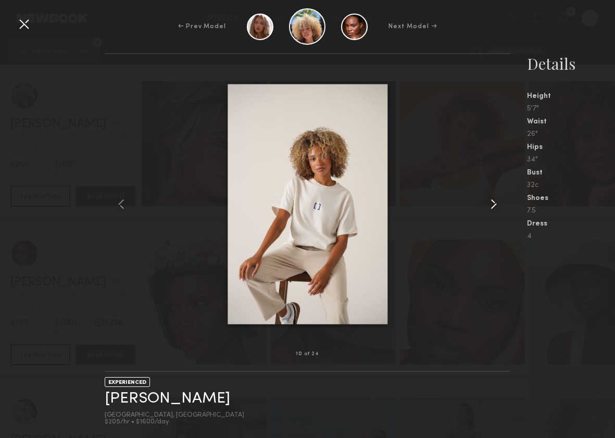
click at [489, 199] on common-icon at bounding box center [493, 204] width 17 height 17
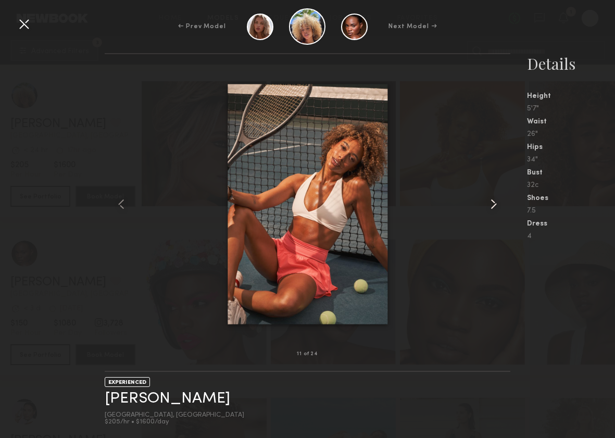
click at [489, 199] on common-icon at bounding box center [493, 204] width 17 height 17
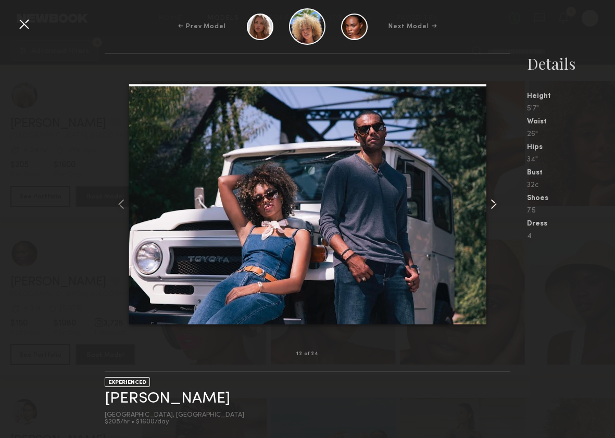
click at [489, 199] on common-icon at bounding box center [493, 204] width 17 height 17
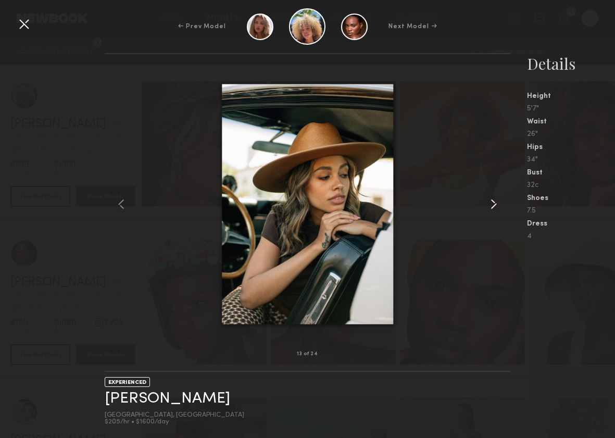
click at [489, 199] on common-icon at bounding box center [493, 204] width 17 height 17
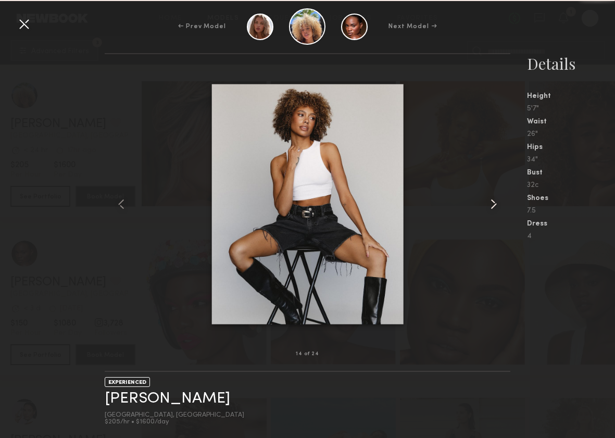
click at [489, 199] on common-icon at bounding box center [493, 204] width 17 height 17
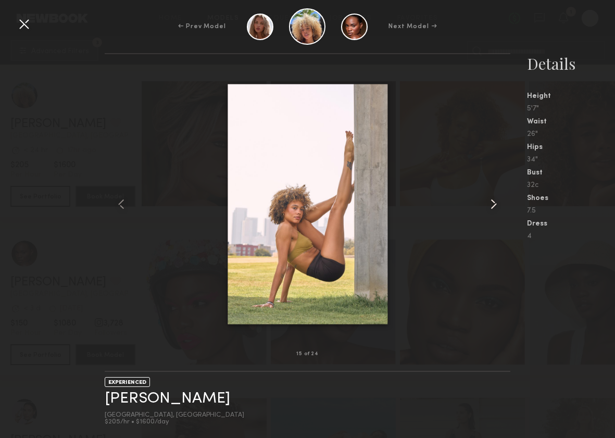
click at [489, 199] on common-icon at bounding box center [493, 204] width 17 height 17
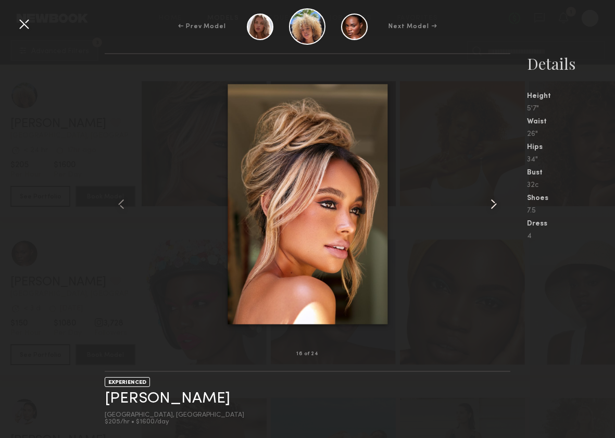
click at [489, 199] on common-icon at bounding box center [493, 204] width 17 height 17
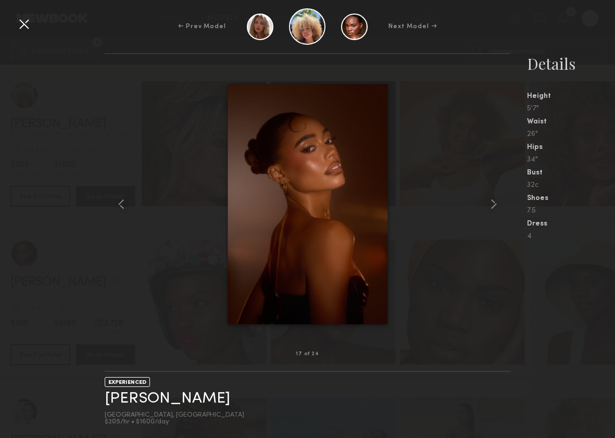
drag, startPoint x: 27, startPoint y: 28, endPoint x: 44, endPoint y: 47, distance: 25.1
click at [27, 28] on div at bounding box center [24, 24] width 17 height 17
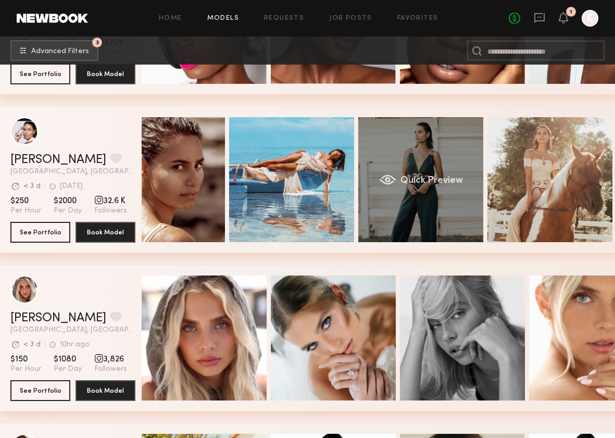
scroll to position [9790, 8]
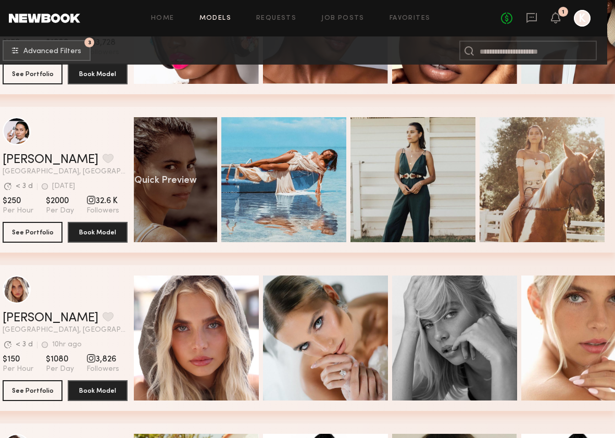
click at [201, 239] on div "Quick Preview" at bounding box center [154, 179] width 125 height 125
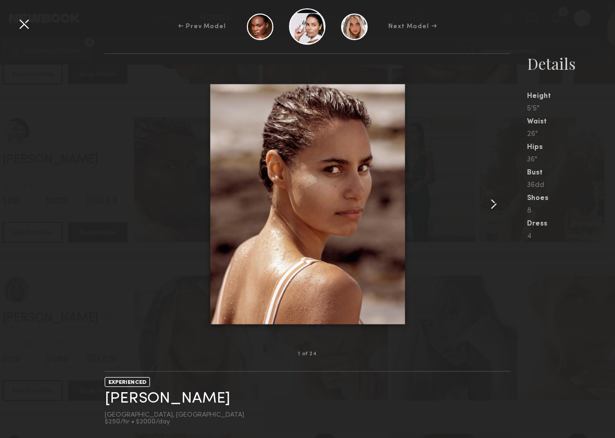
click at [489, 204] on common-icon at bounding box center [493, 204] width 17 height 17
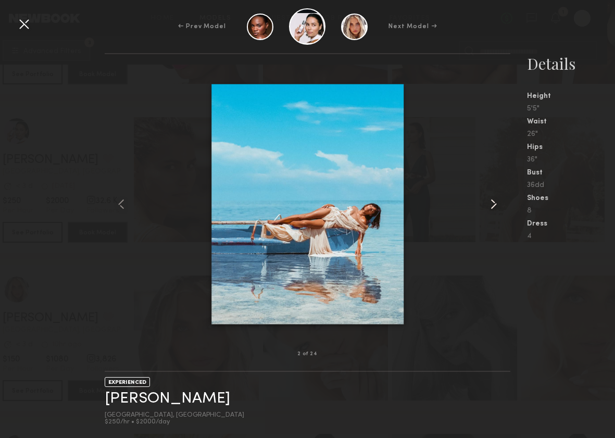
click at [489, 204] on common-icon at bounding box center [493, 204] width 17 height 17
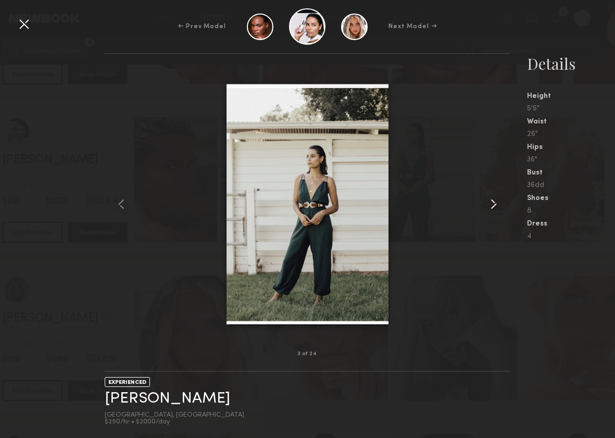
click at [489, 204] on common-icon at bounding box center [493, 204] width 17 height 17
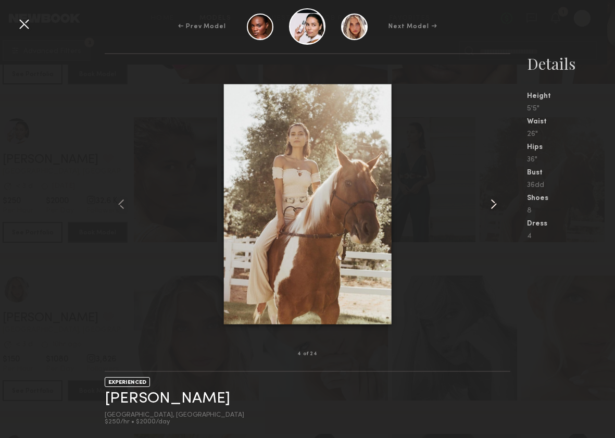
click at [489, 204] on common-icon at bounding box center [493, 204] width 17 height 17
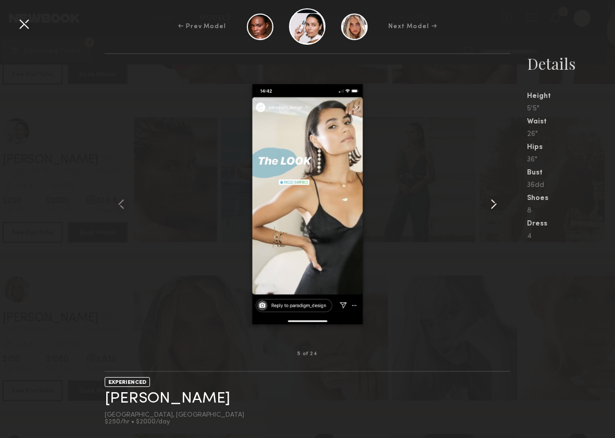
click at [489, 204] on common-icon at bounding box center [493, 204] width 17 height 17
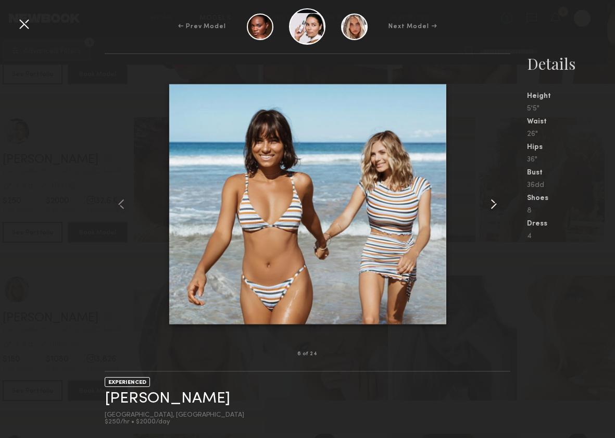
click at [489, 204] on common-icon at bounding box center [493, 204] width 17 height 17
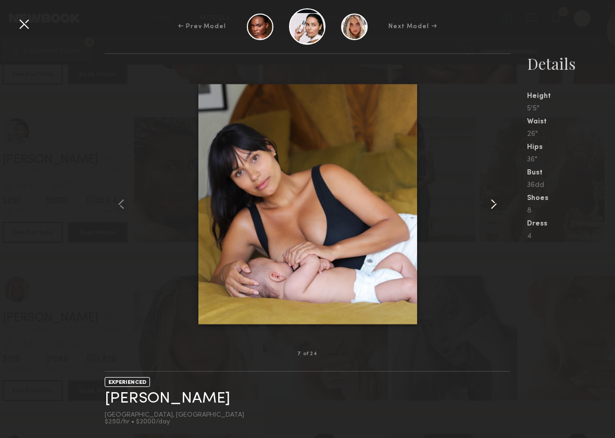
click at [489, 204] on common-icon at bounding box center [493, 204] width 17 height 17
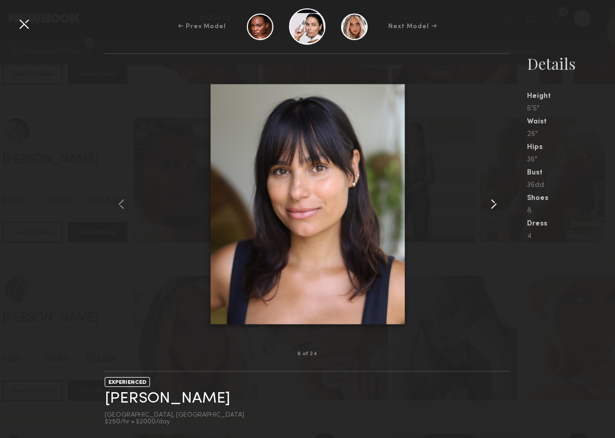
click at [489, 204] on common-icon at bounding box center [493, 204] width 17 height 17
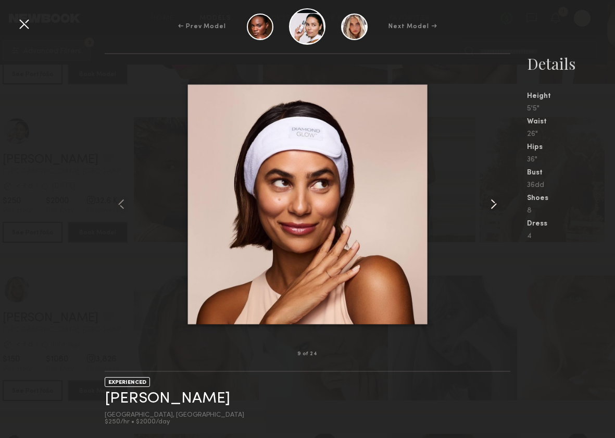
click at [489, 204] on common-icon at bounding box center [493, 204] width 17 height 17
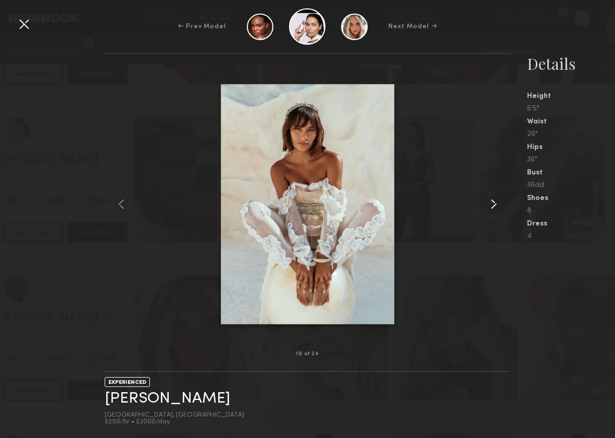
click at [489, 204] on common-icon at bounding box center [493, 204] width 17 height 17
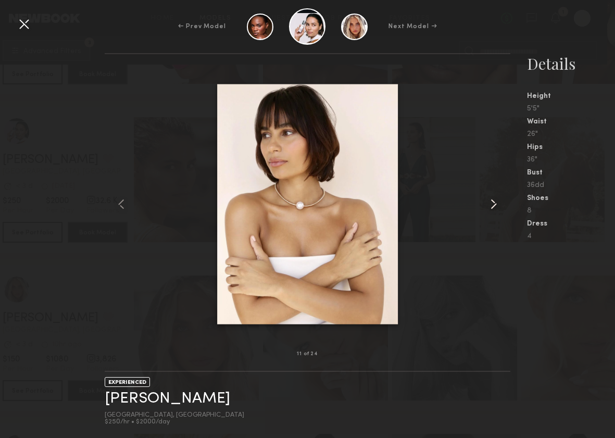
click at [489, 204] on common-icon at bounding box center [493, 204] width 17 height 17
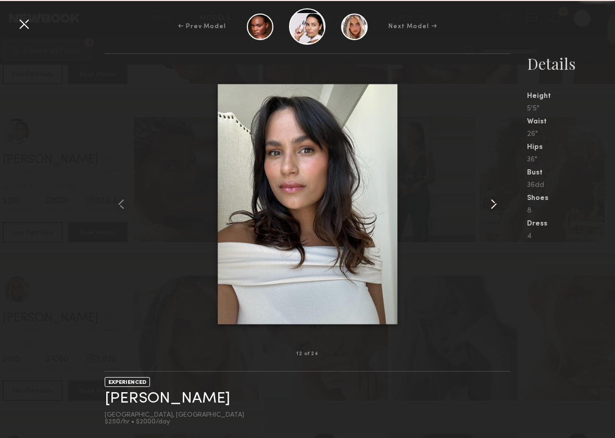
click at [489, 204] on common-icon at bounding box center [493, 204] width 17 height 17
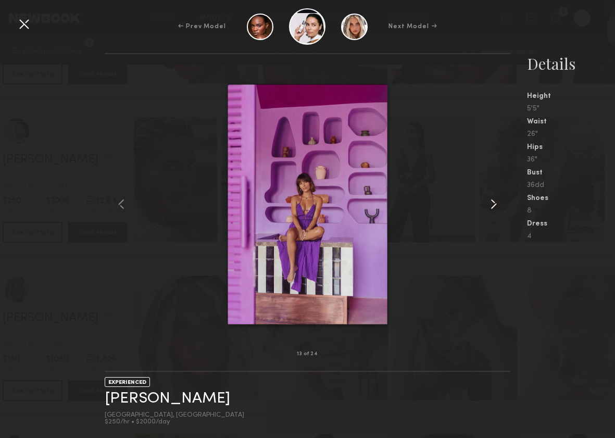
click at [489, 204] on common-icon at bounding box center [493, 204] width 17 height 17
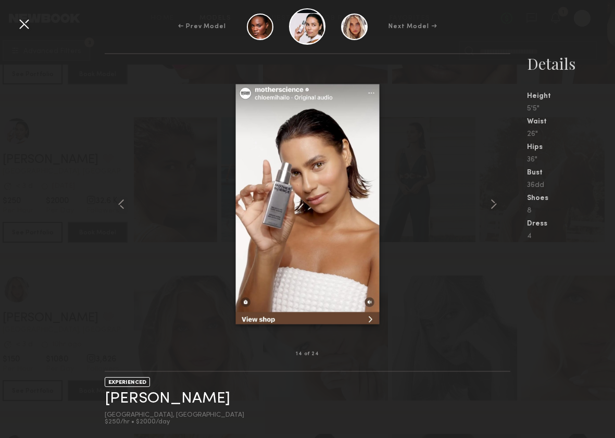
click at [17, 24] on div at bounding box center [24, 24] width 17 height 17
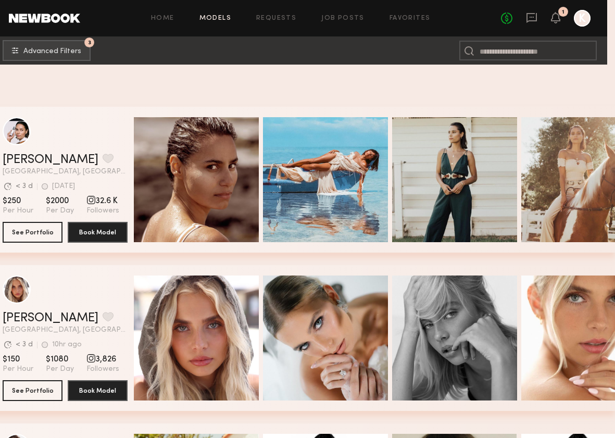
scroll to position [10112, 8]
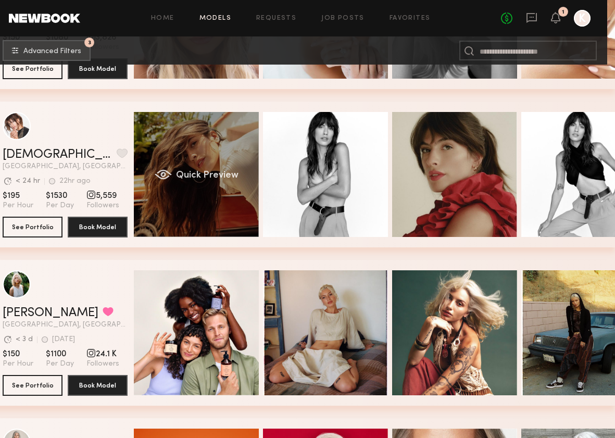
click at [212, 209] on div "Quick Preview" at bounding box center [196, 174] width 125 height 125
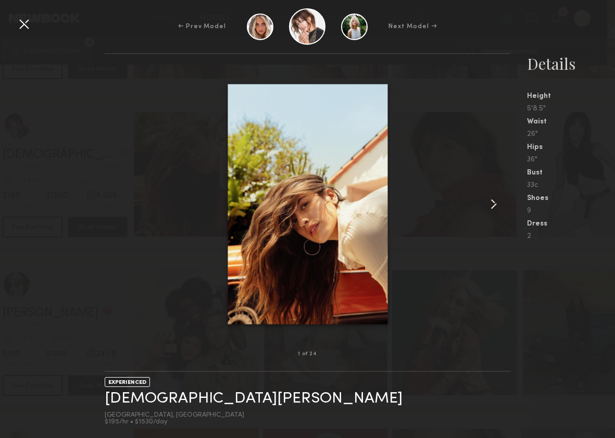
click at [495, 203] on common-icon at bounding box center [493, 204] width 17 height 17
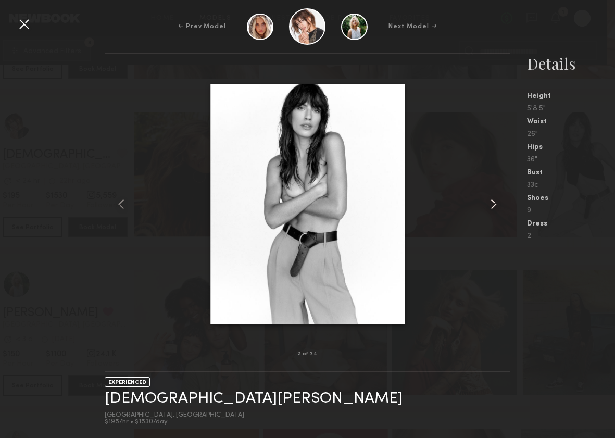
click at [495, 203] on common-icon at bounding box center [493, 204] width 17 height 17
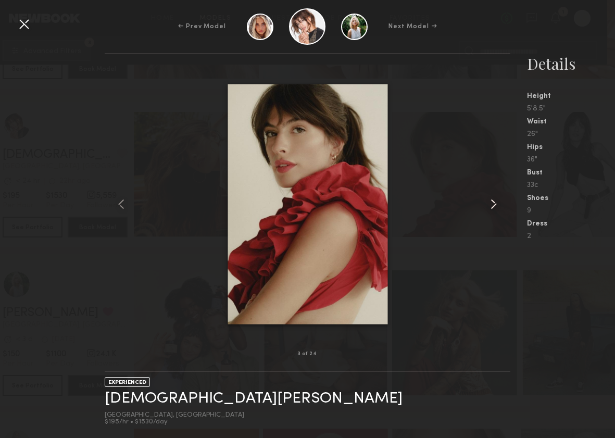
click at [495, 203] on common-icon at bounding box center [493, 204] width 17 height 17
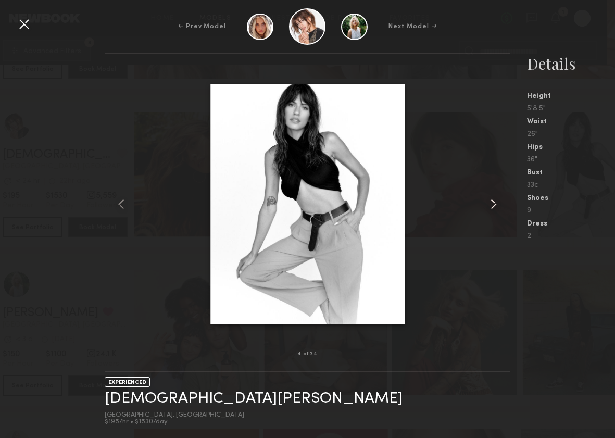
click at [495, 203] on common-icon at bounding box center [493, 204] width 17 height 17
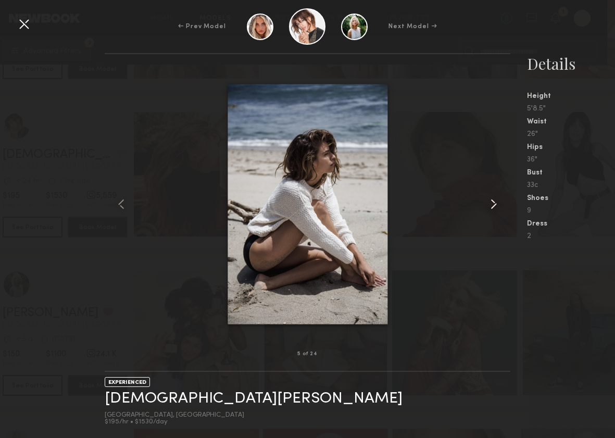
click at [495, 203] on common-icon at bounding box center [493, 204] width 17 height 17
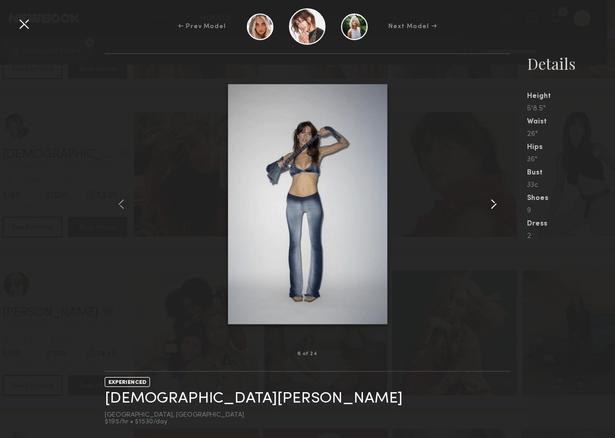
click at [495, 203] on common-icon at bounding box center [493, 204] width 17 height 17
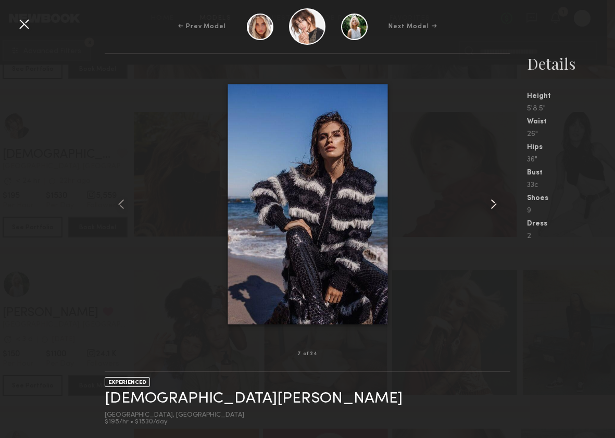
click at [495, 203] on common-icon at bounding box center [493, 204] width 17 height 17
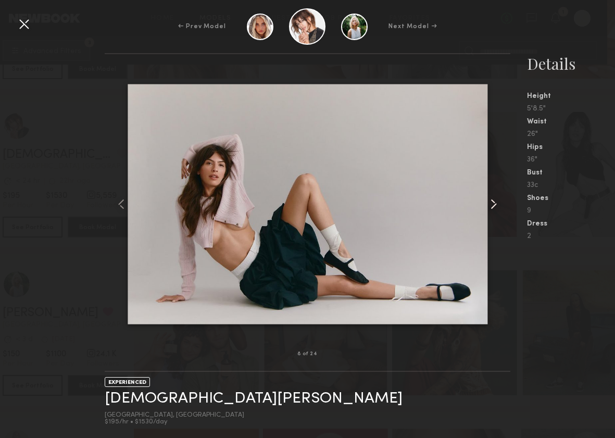
click at [495, 203] on common-icon at bounding box center [493, 204] width 17 height 17
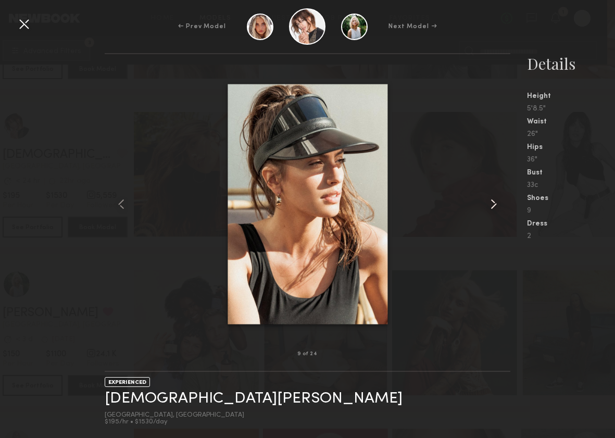
click at [495, 203] on common-icon at bounding box center [493, 204] width 17 height 17
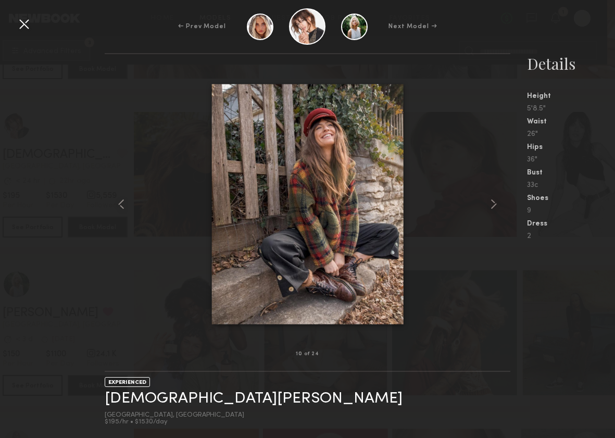
click at [20, 26] on div at bounding box center [24, 24] width 17 height 17
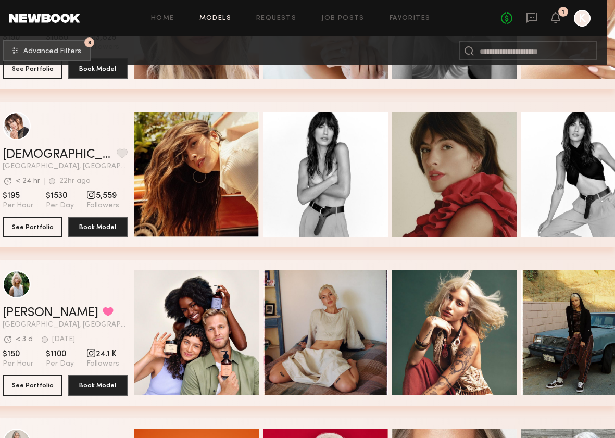
click at [117, 153] on button "grid" at bounding box center [122, 152] width 11 height 9
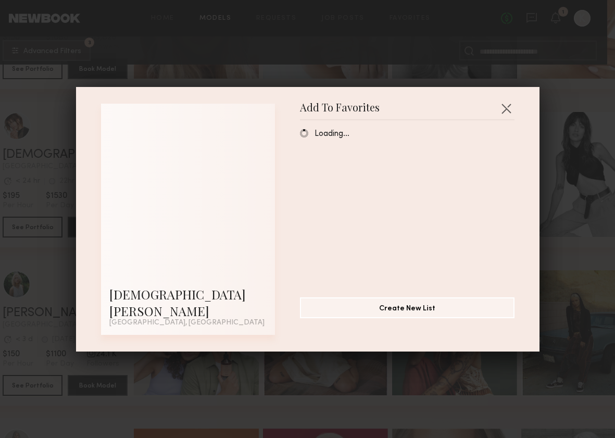
scroll to position [10112, 0]
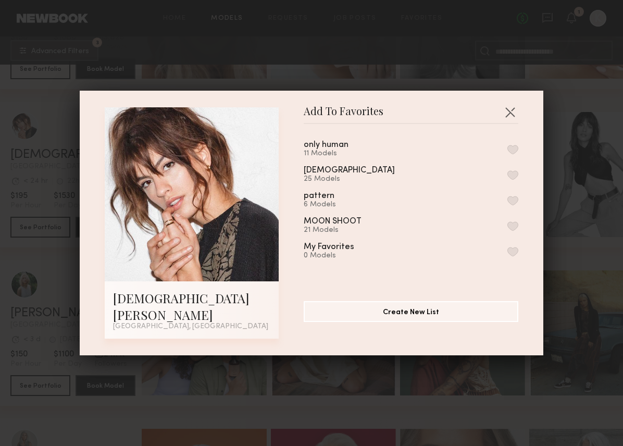
click at [507, 180] on button "button" at bounding box center [512, 174] width 11 height 9
click at [505, 120] on button "button" at bounding box center [509, 112] width 17 height 17
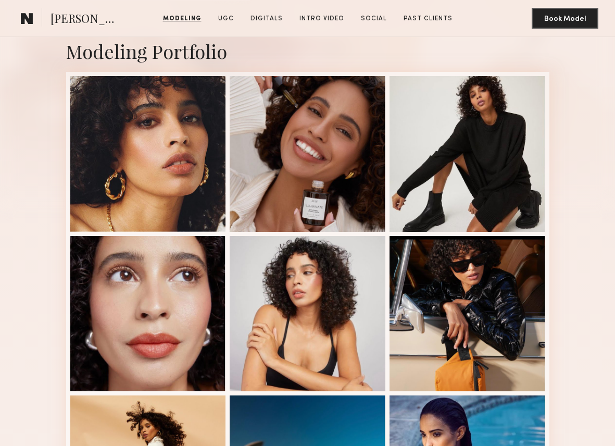
scroll to position [105, 0]
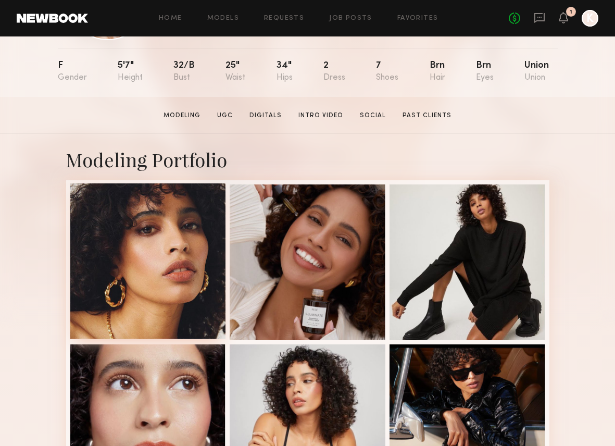
click at [155, 239] on div at bounding box center [148, 261] width 156 height 156
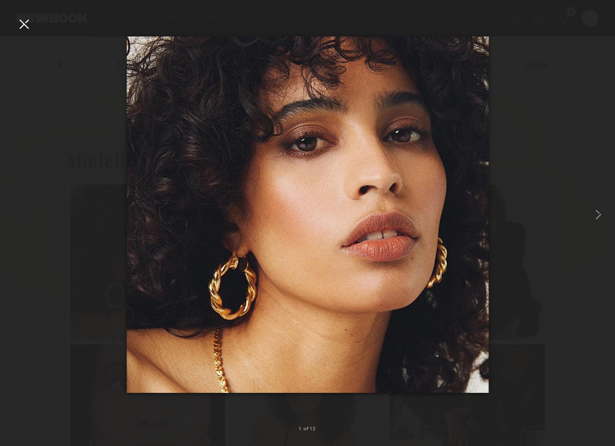
click at [24, 23] on div at bounding box center [24, 24] width 17 height 17
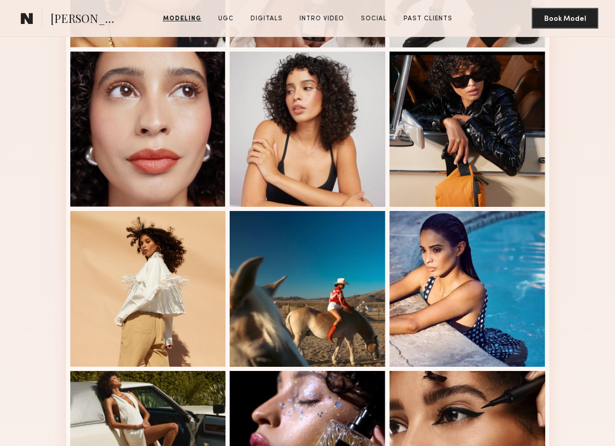
scroll to position [392, 0]
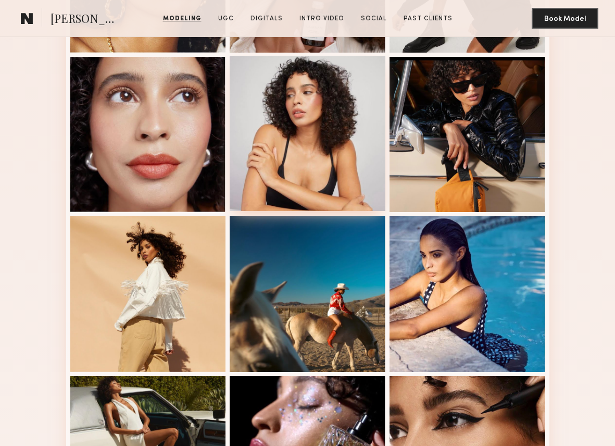
click at [319, 137] on div at bounding box center [308, 134] width 156 height 156
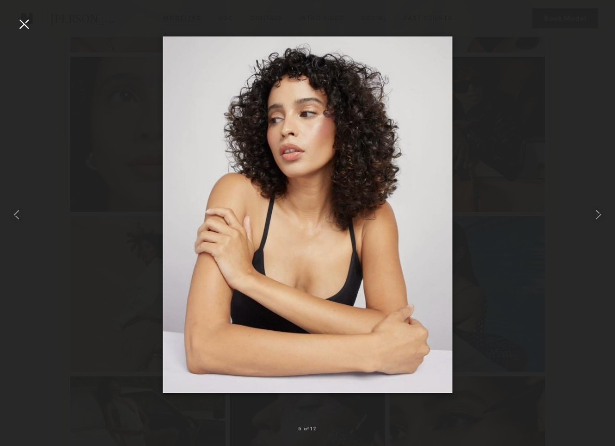
click at [26, 26] on div at bounding box center [24, 24] width 17 height 17
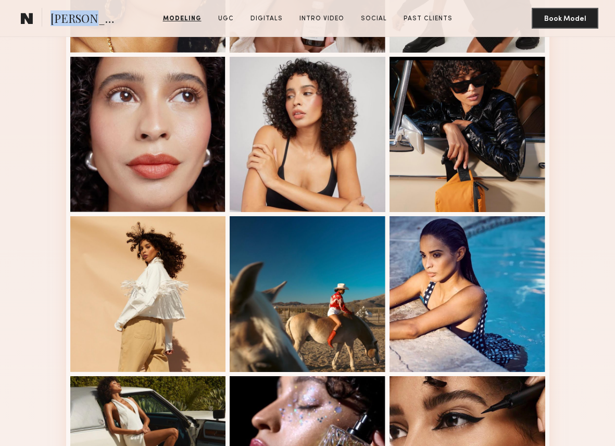
drag, startPoint x: 76, startPoint y: 19, endPoint x: 51, endPoint y: 19, distance: 25.0
click at [50, 19] on section "[PERSON_NAME]" at bounding box center [70, 18] width 106 height 21
copy span "[PERSON_NAME]"
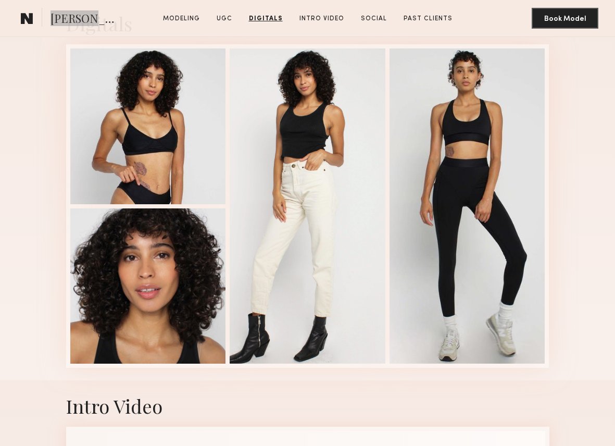
scroll to position [1694, 0]
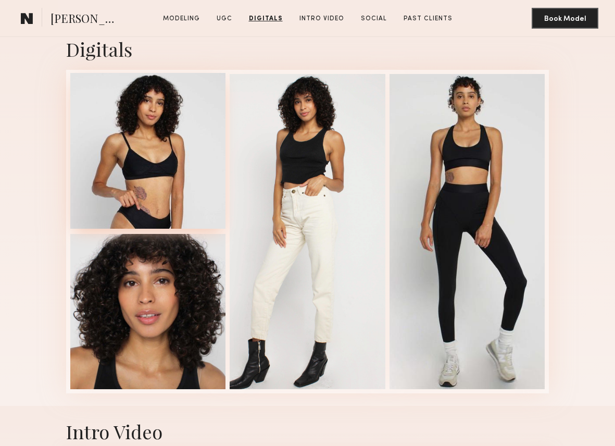
click at [166, 151] on div at bounding box center [148, 151] width 156 height 156
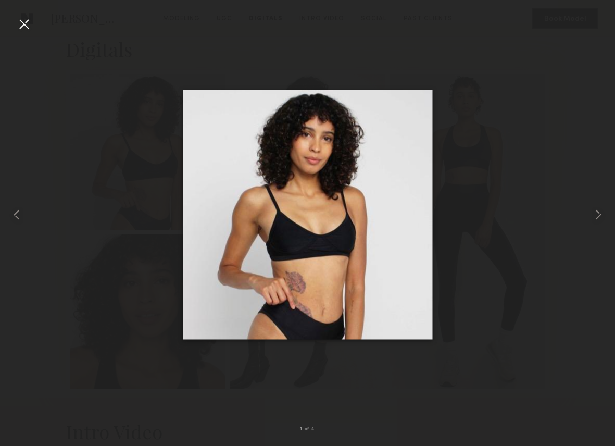
click at [21, 29] on div at bounding box center [24, 24] width 17 height 17
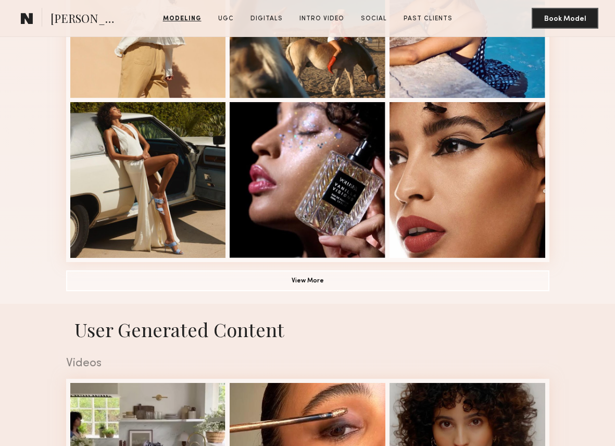
scroll to position [667, 0]
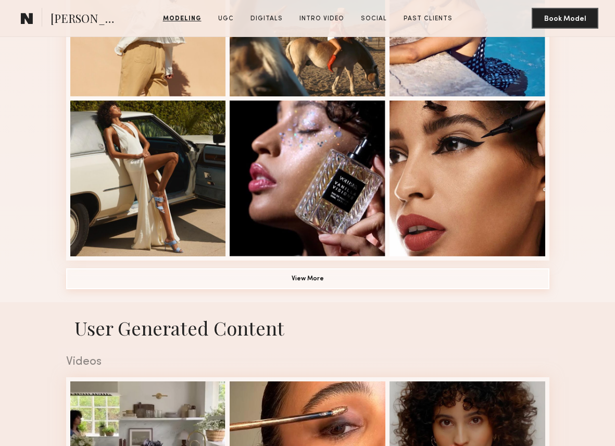
click at [410, 273] on button "View More" at bounding box center [307, 278] width 483 height 21
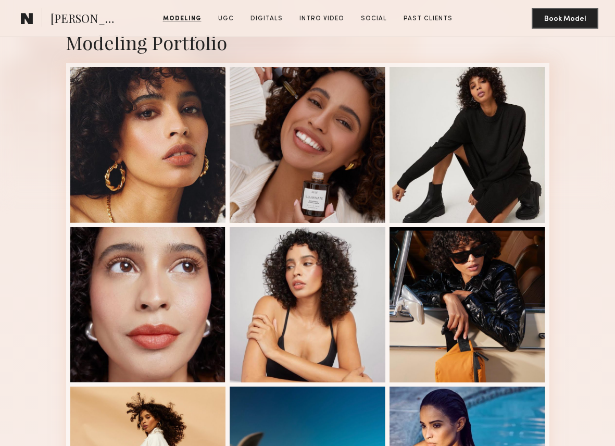
scroll to position [217, 0]
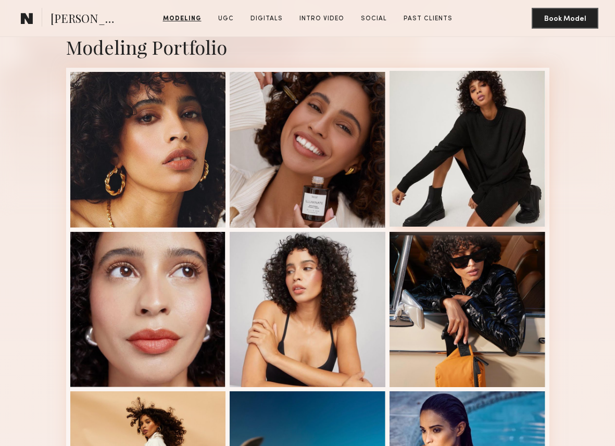
click at [484, 148] on div at bounding box center [467, 149] width 156 height 156
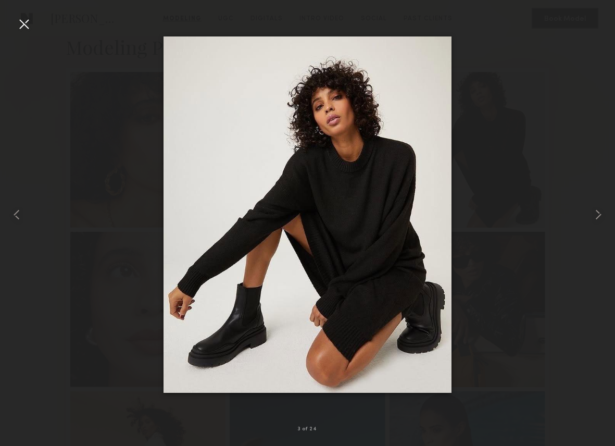
click at [26, 22] on div at bounding box center [24, 24] width 17 height 17
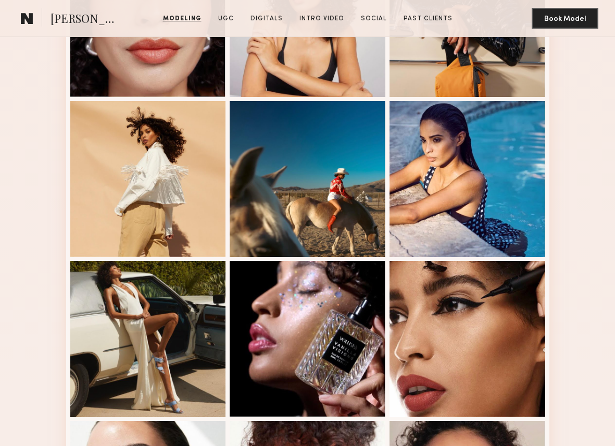
scroll to position [357, 0]
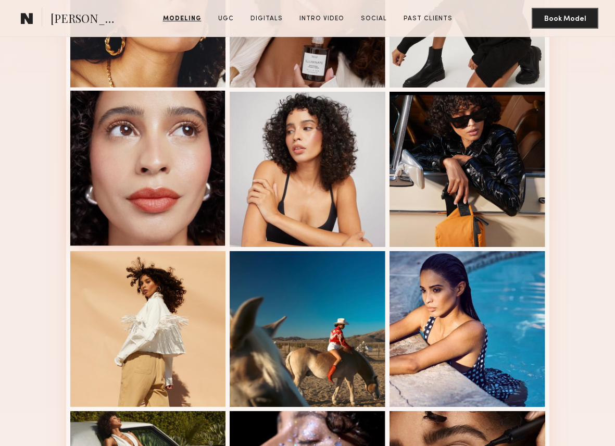
click at [150, 189] on div at bounding box center [148, 169] width 156 height 156
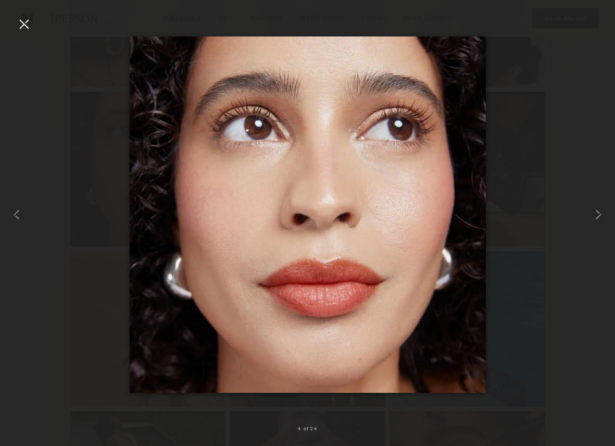
click at [27, 27] on div at bounding box center [24, 24] width 17 height 17
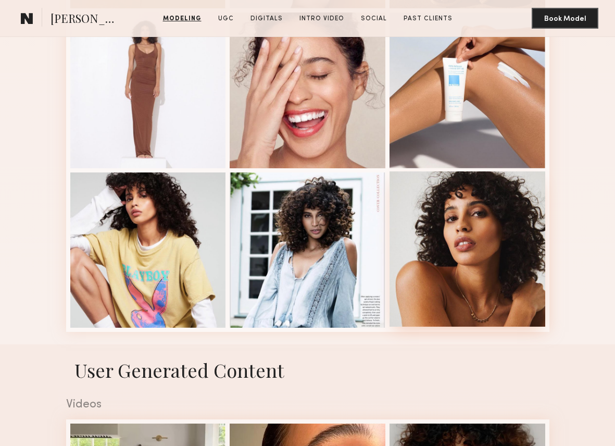
scroll to position [1228, 0]
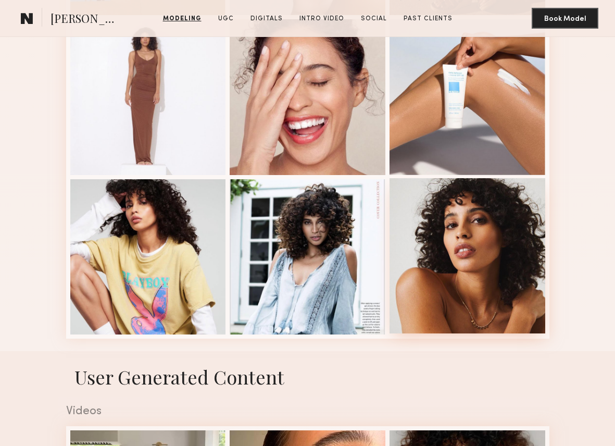
click at [488, 239] on div at bounding box center [467, 256] width 156 height 156
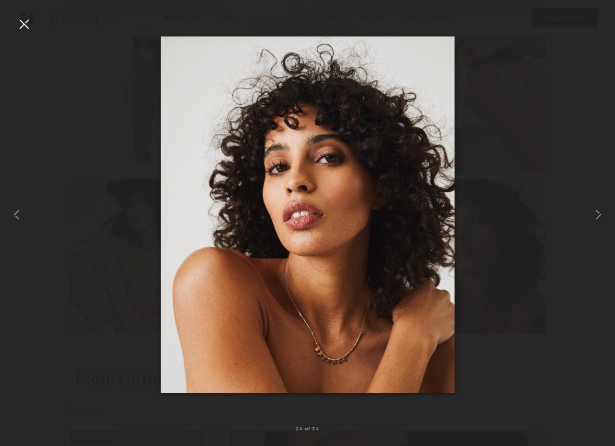
drag, startPoint x: 21, startPoint y: 25, endPoint x: 32, endPoint y: 0, distance: 27.3
click at [21, 25] on div at bounding box center [24, 24] width 17 height 17
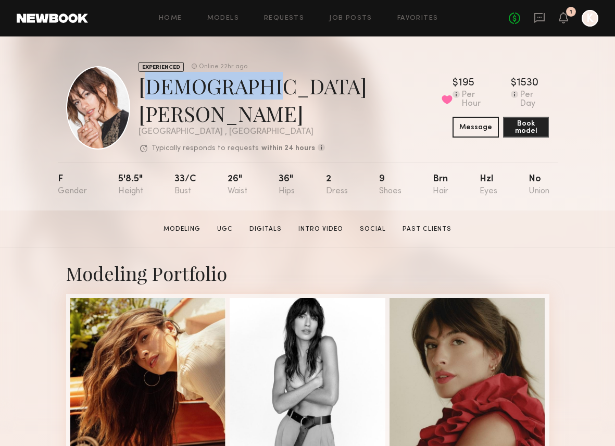
drag, startPoint x: 243, startPoint y: 99, endPoint x: 156, endPoint y: 93, distance: 86.6
click at [158, 94] on div "Kristen J. Favorited" at bounding box center [295, 99] width 314 height 55
copy div "[DEMOGRAPHIC_DATA][PERSON_NAME]"
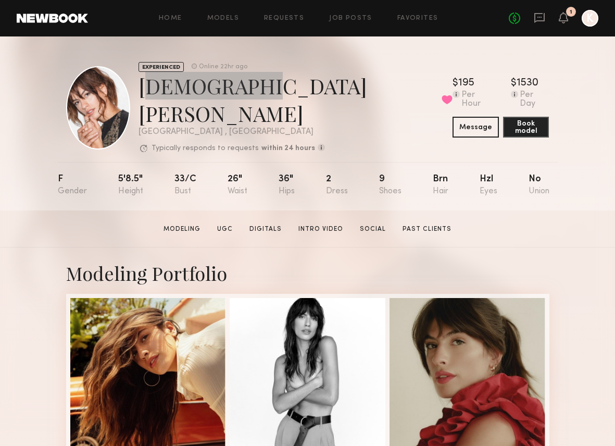
scroll to position [240, 0]
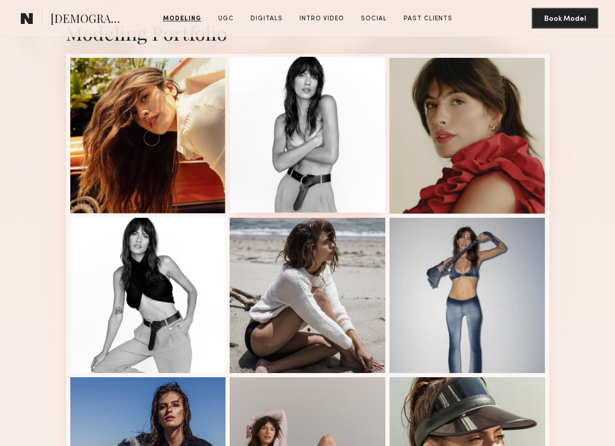
click at [312, 150] on div at bounding box center [308, 135] width 156 height 156
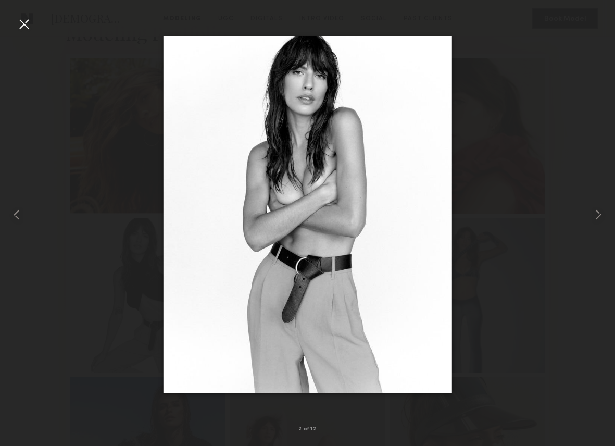
click at [22, 22] on div at bounding box center [24, 24] width 17 height 17
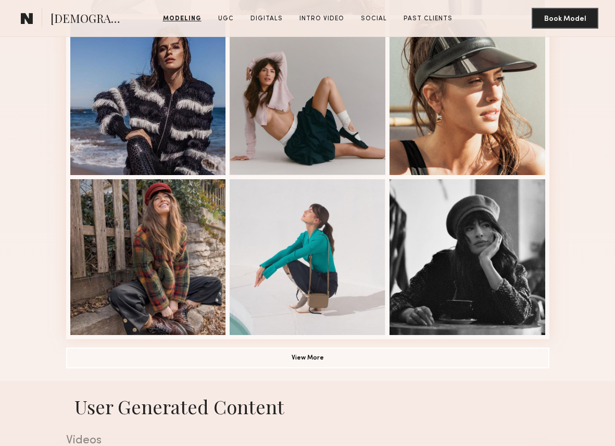
scroll to position [604, 0]
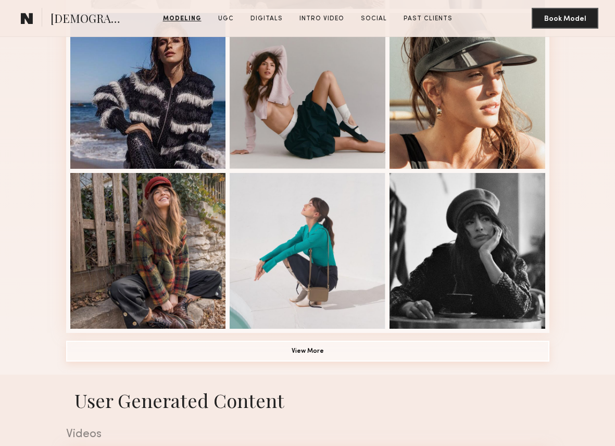
click at [285, 342] on button "View More" at bounding box center [307, 350] width 483 height 21
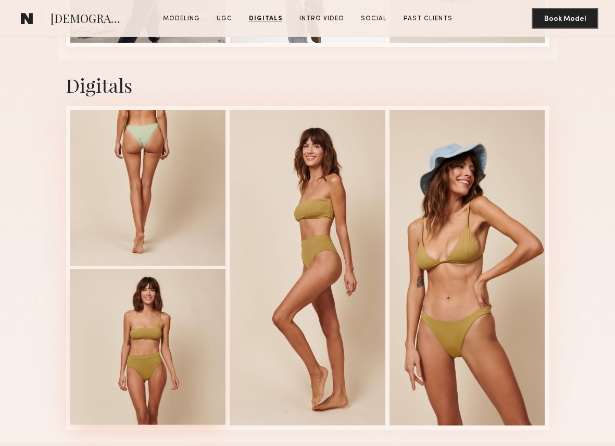
scroll to position [2472, 0]
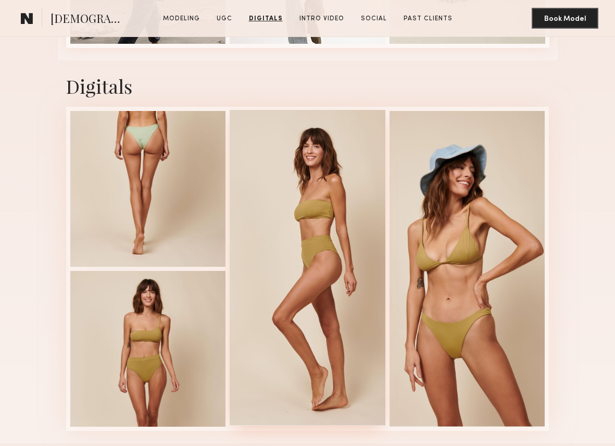
click at [289, 250] on div at bounding box center [308, 267] width 156 height 315
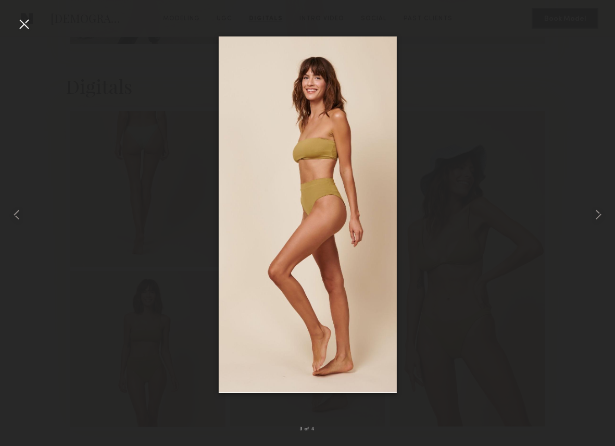
click at [28, 23] on div at bounding box center [24, 24] width 17 height 17
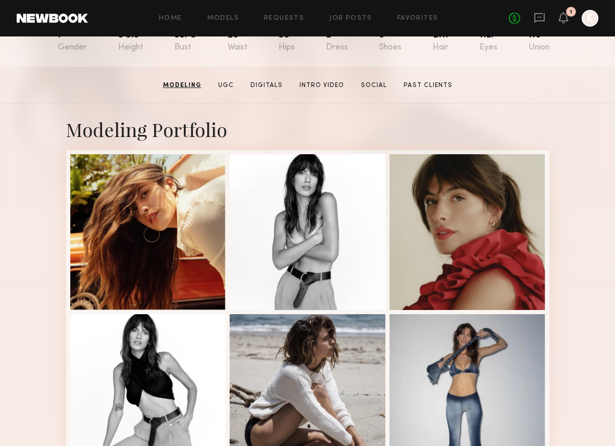
scroll to position [155, 0]
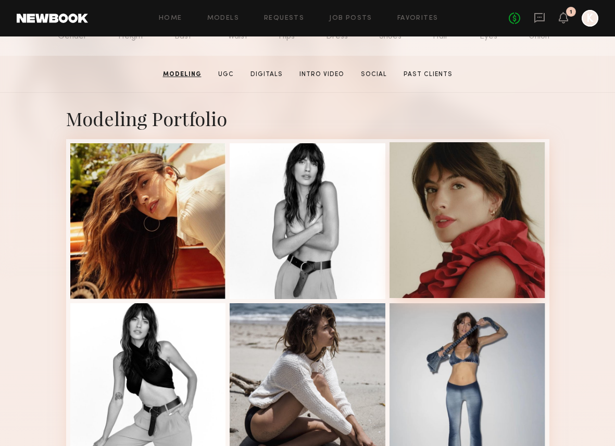
click at [496, 222] on div at bounding box center [467, 220] width 156 height 156
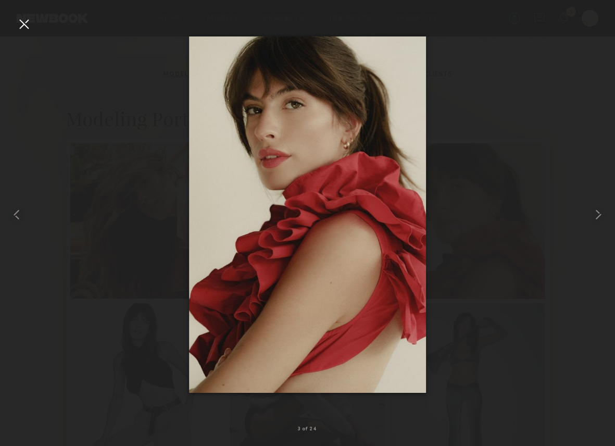
drag, startPoint x: 25, startPoint y: 21, endPoint x: 36, endPoint y: 22, distance: 11.0
click at [25, 21] on div at bounding box center [24, 24] width 17 height 17
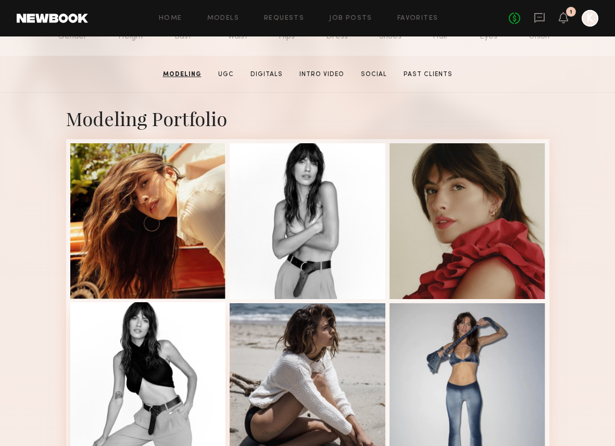
click at [153, 346] on div at bounding box center [148, 380] width 156 height 156
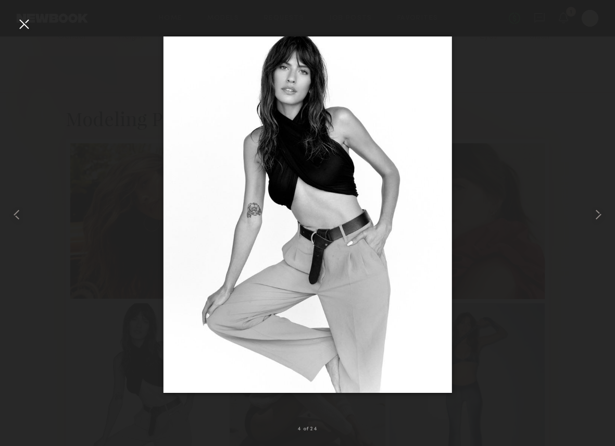
click at [29, 23] on div at bounding box center [24, 24] width 17 height 17
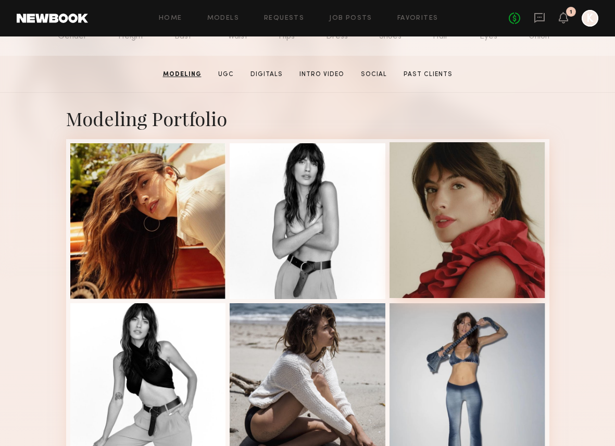
click at [477, 235] on div at bounding box center [467, 220] width 156 height 156
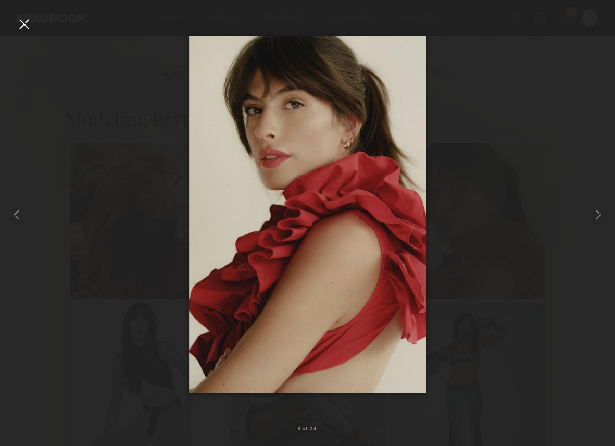
click at [24, 24] on div at bounding box center [24, 24] width 17 height 17
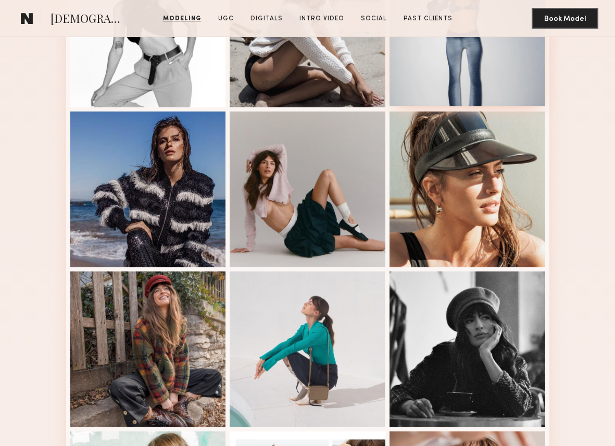
scroll to position [560, 0]
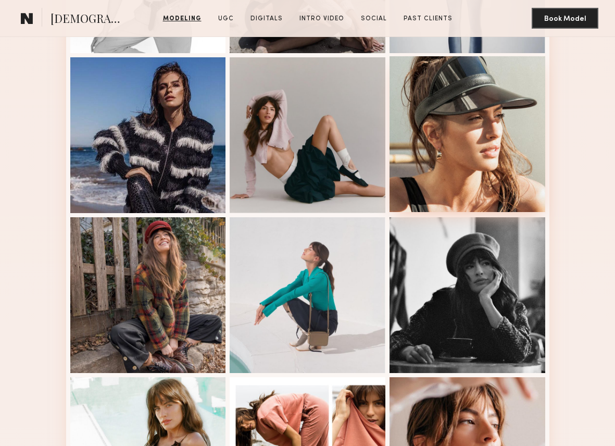
click at [451, 134] on div at bounding box center [467, 134] width 156 height 156
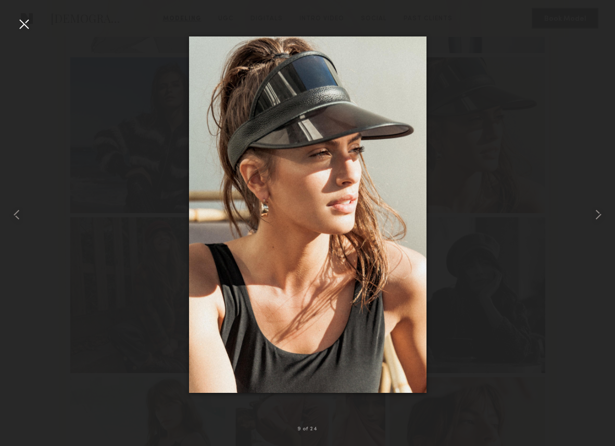
drag, startPoint x: 23, startPoint y: 23, endPoint x: 37, endPoint y: 22, distance: 14.1
click at [23, 23] on div at bounding box center [24, 24] width 17 height 17
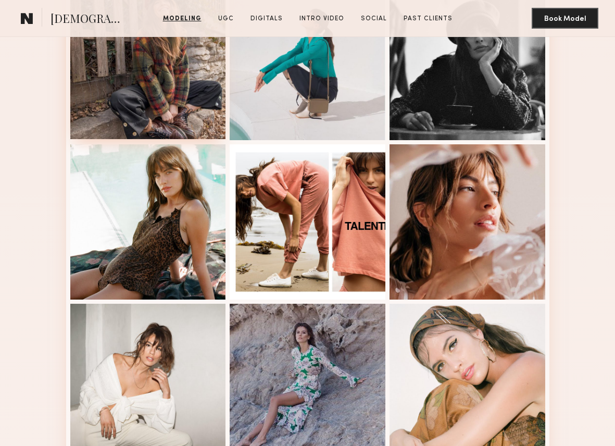
scroll to position [874, 0]
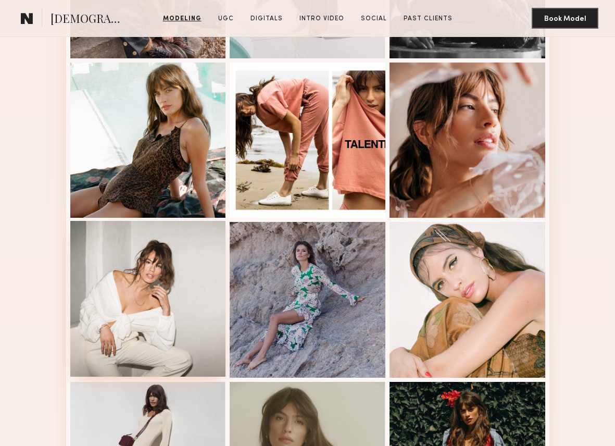
click at [118, 262] on div at bounding box center [148, 299] width 156 height 156
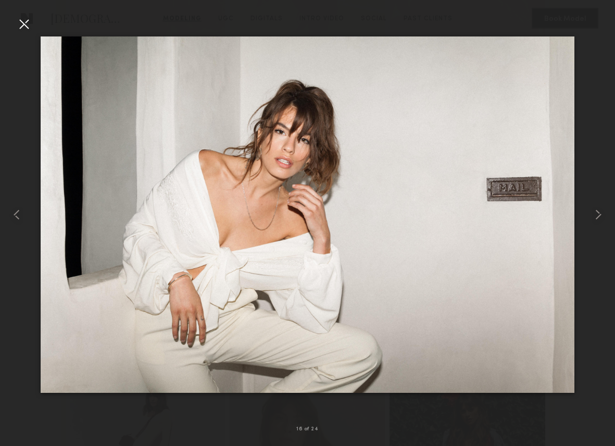
click at [23, 23] on div at bounding box center [24, 24] width 17 height 17
